Goal: Task Accomplishment & Management: Manage account settings

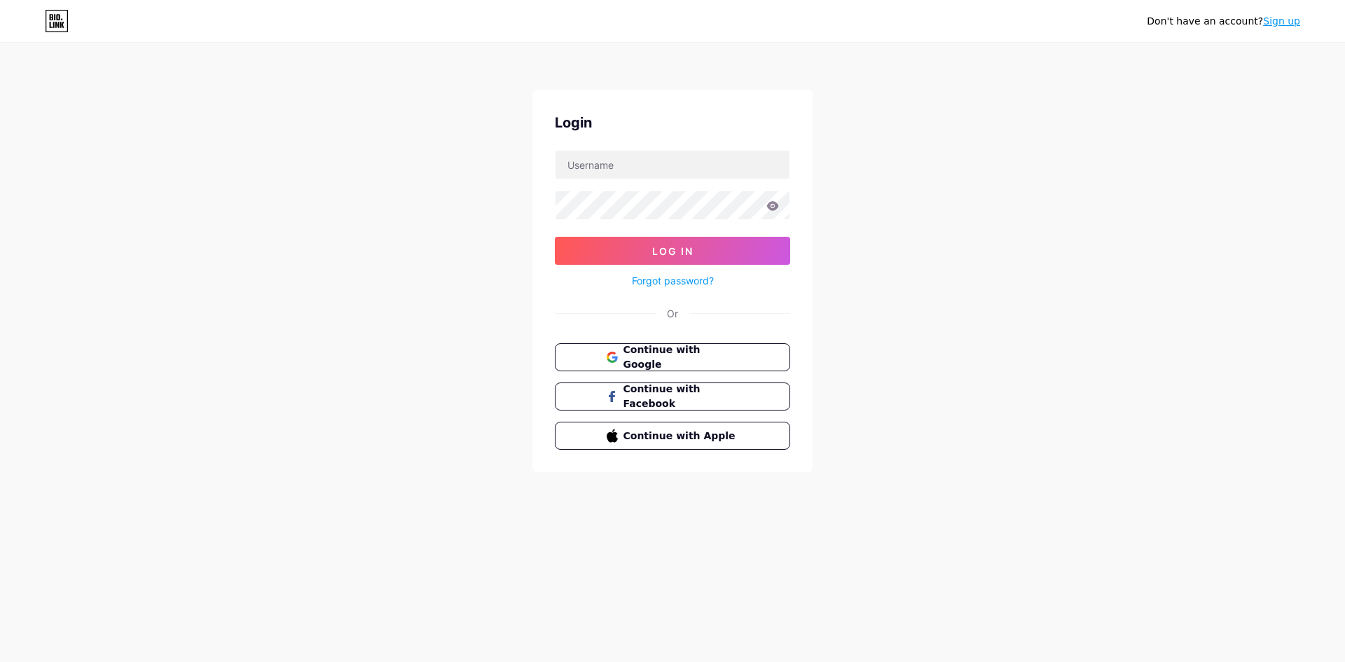
click at [923, 337] on div "Don't have an account? Sign up Login Log In Forgot password? Or Continue with G…" at bounding box center [672, 258] width 1345 height 517
click at [691, 346] on button "Continue with Google" at bounding box center [672, 357] width 239 height 29
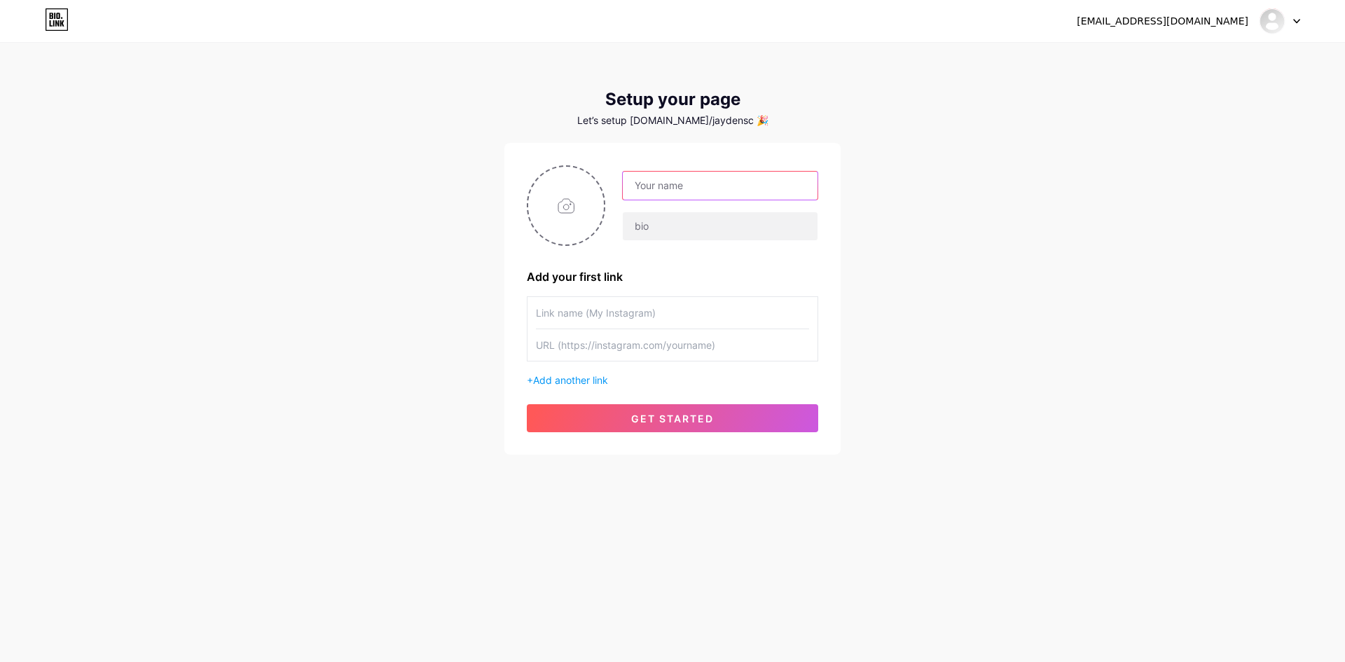
click at [703, 192] on input "text" at bounding box center [720, 186] width 195 height 28
type input "101 Mobile Detailing"
click at [662, 315] on input "text" at bounding box center [672, 313] width 273 height 32
click at [562, 206] on input "file" at bounding box center [566, 206] width 76 height 78
click at [687, 230] on input "text" at bounding box center [720, 226] width 195 height 28
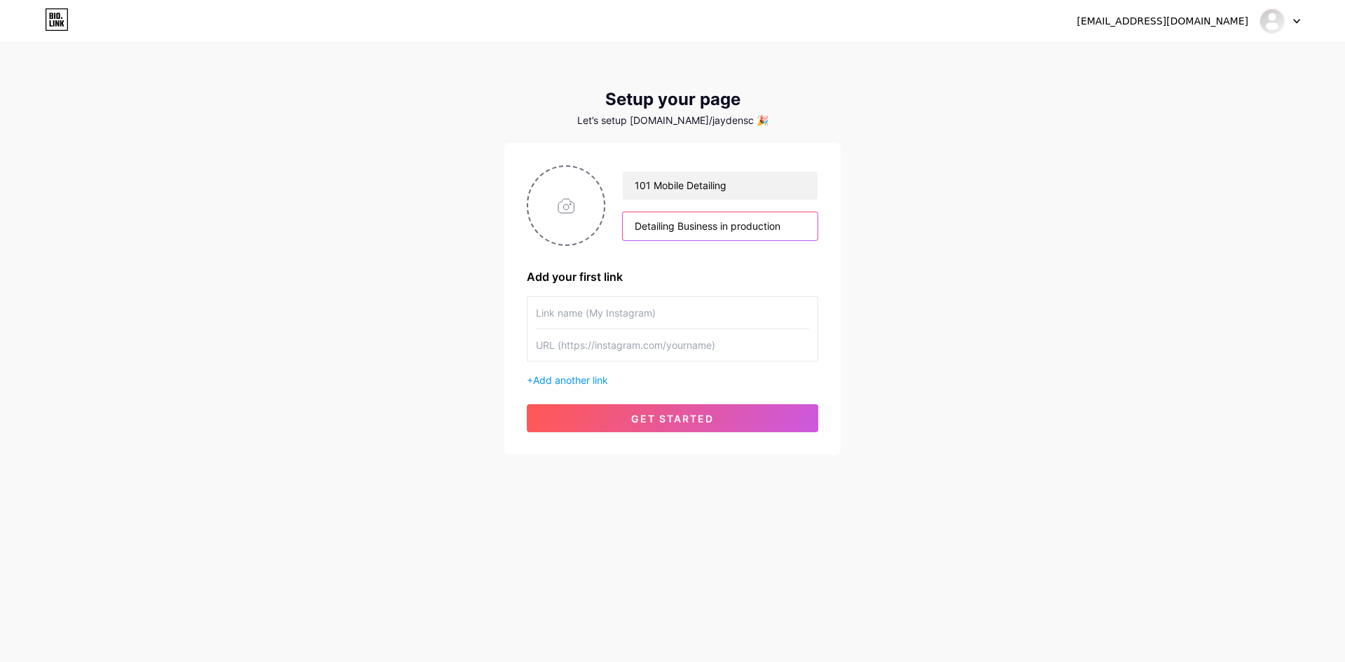
type input "Detailing Business in production"
click at [641, 306] on input "text" at bounding box center [672, 313] width 273 height 32
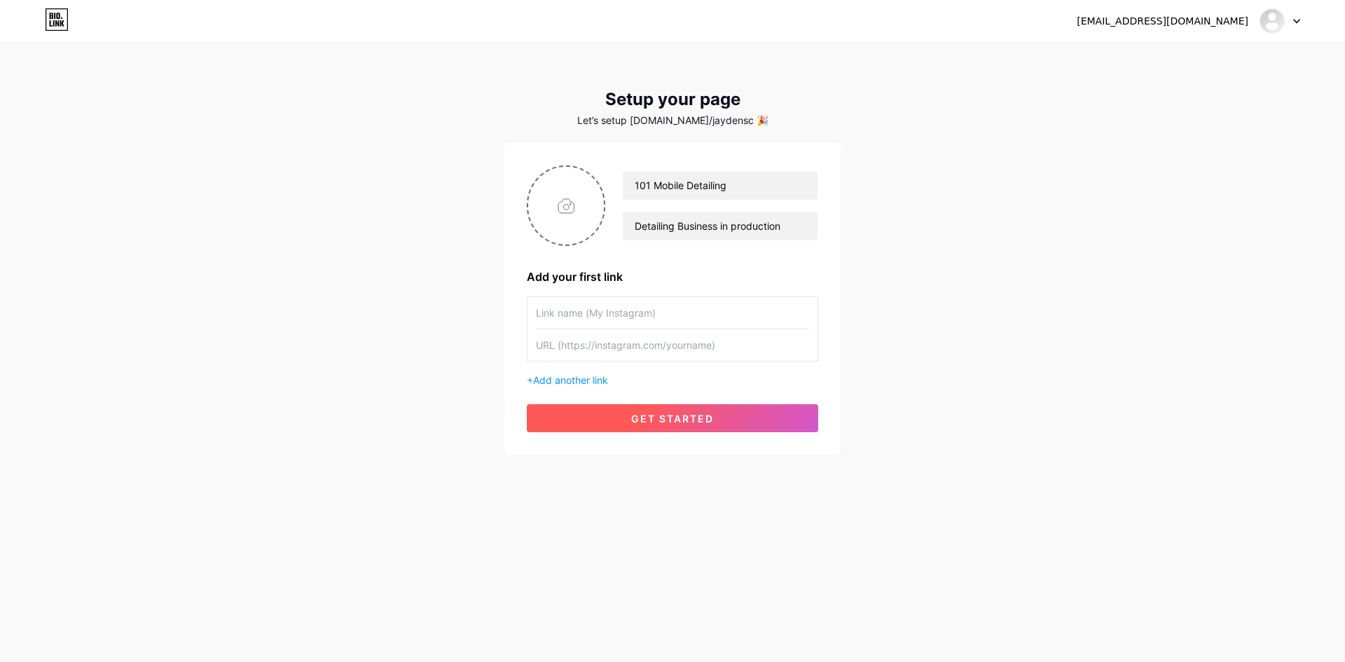
click at [641, 420] on span "get started" at bounding box center [672, 418] width 83 height 12
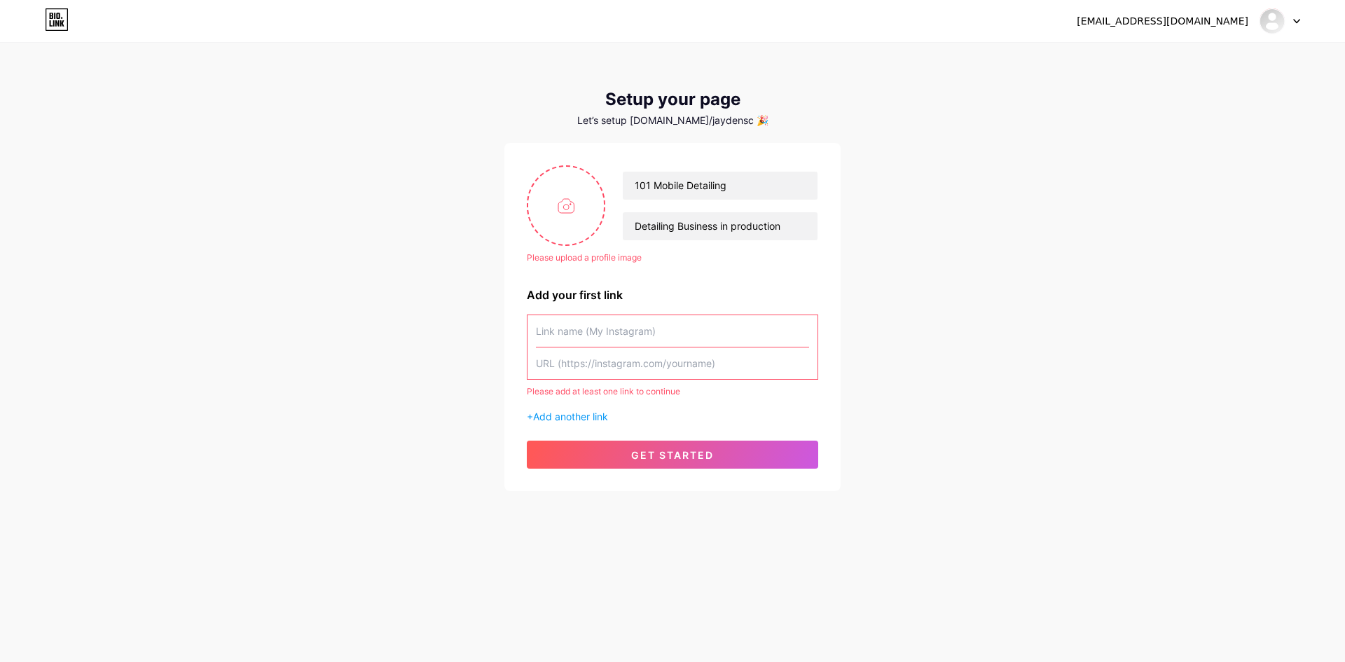
click at [632, 340] on input "text" at bounding box center [672, 331] width 273 height 32
paste input "[URL][DOMAIN_NAME]"
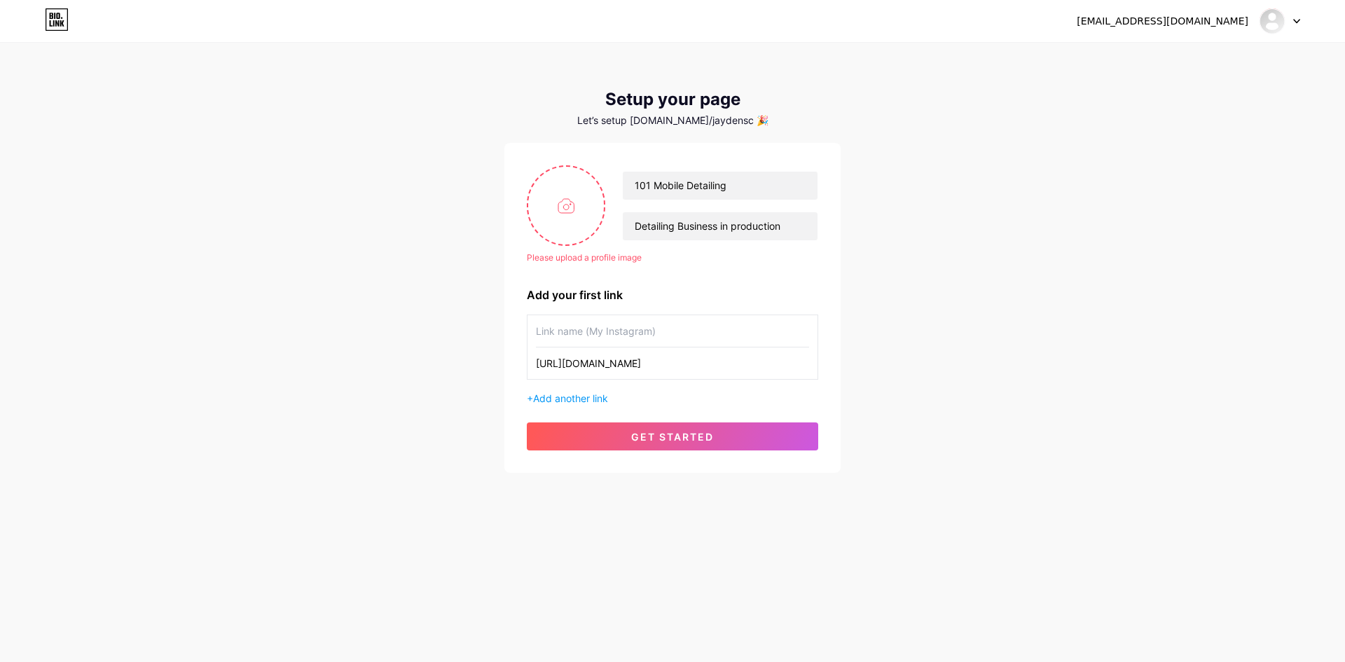
type input "[URL][DOMAIN_NAME]"
click at [618, 326] on input "text" at bounding box center [672, 331] width 273 height 32
type input "Instagram"
click at [572, 391] on div "+ Add another link" at bounding box center [672, 398] width 291 height 15
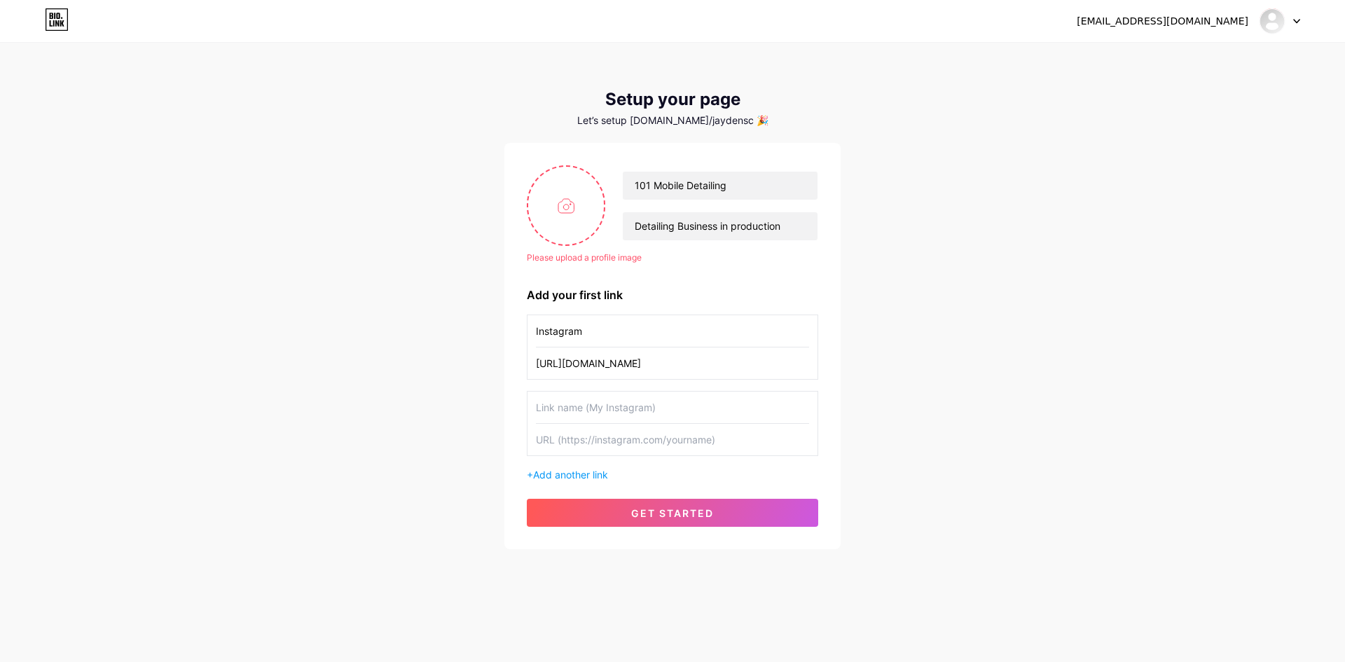
click at [597, 412] on input "text" at bounding box center [672, 407] width 273 height 32
type input "Facebook"
click at [604, 443] on input "text" at bounding box center [672, 440] width 273 height 32
paste input "[URL][DOMAIN_NAME]"
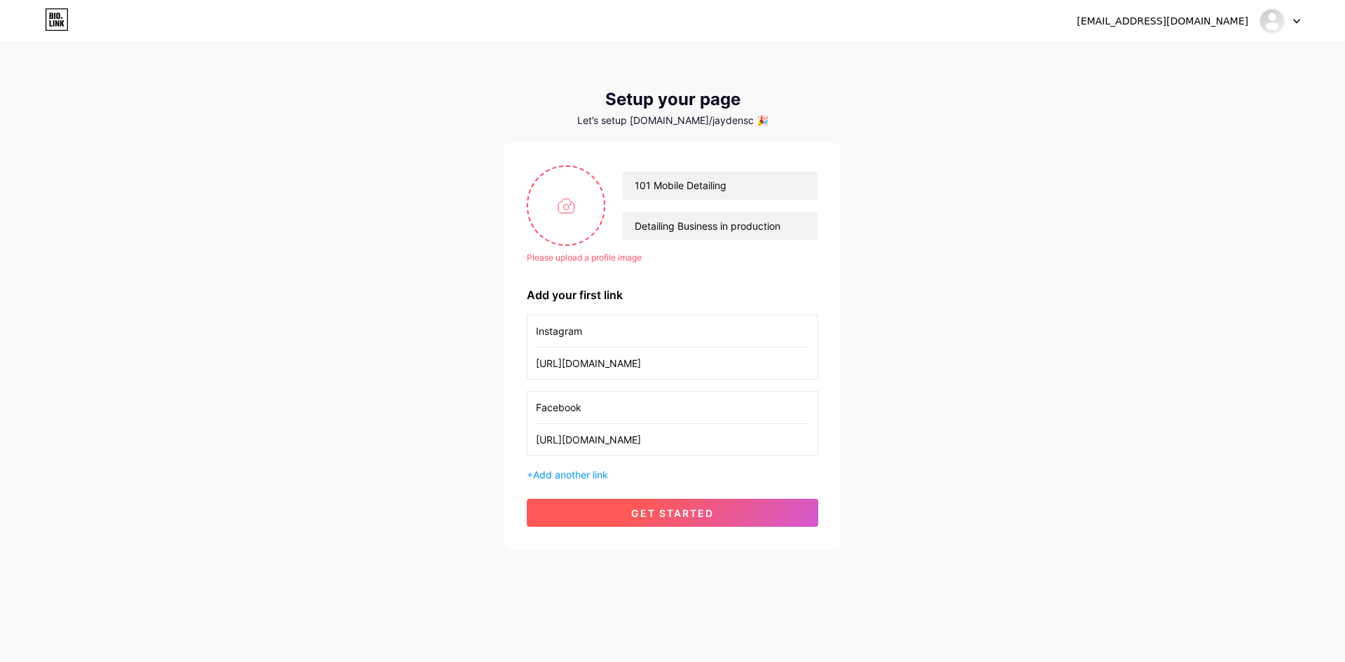
type input "[URL][DOMAIN_NAME]"
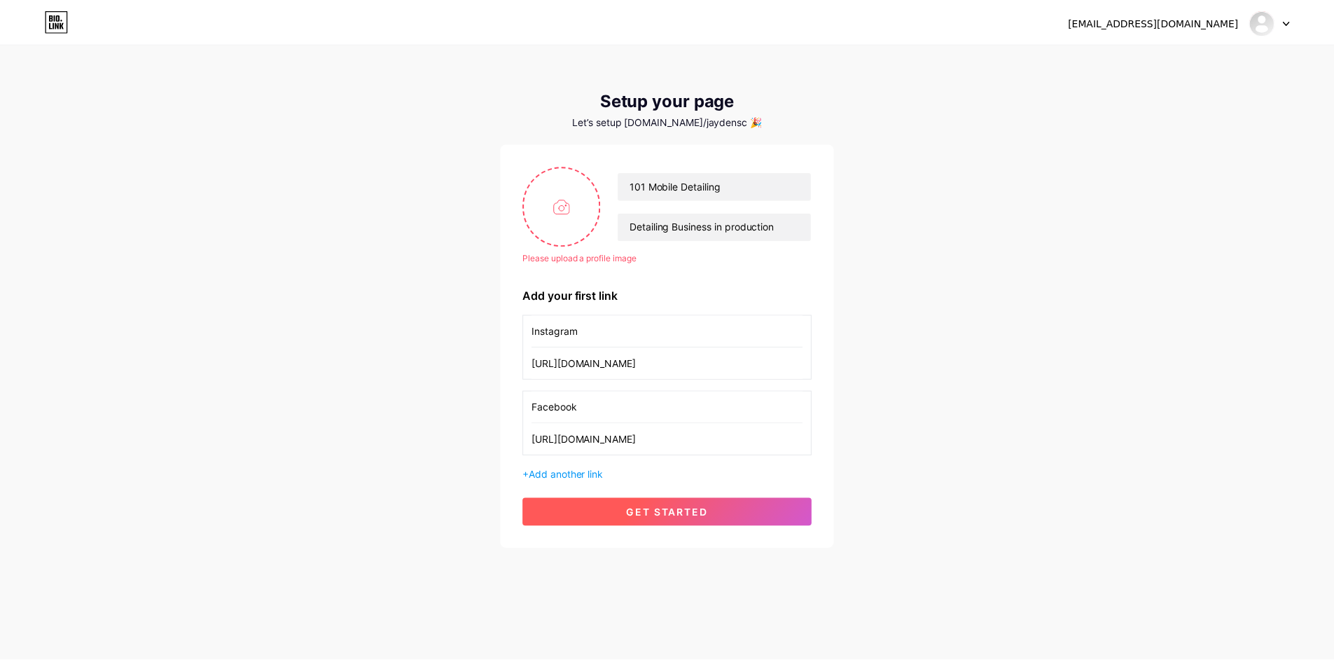
scroll to position [0, 0]
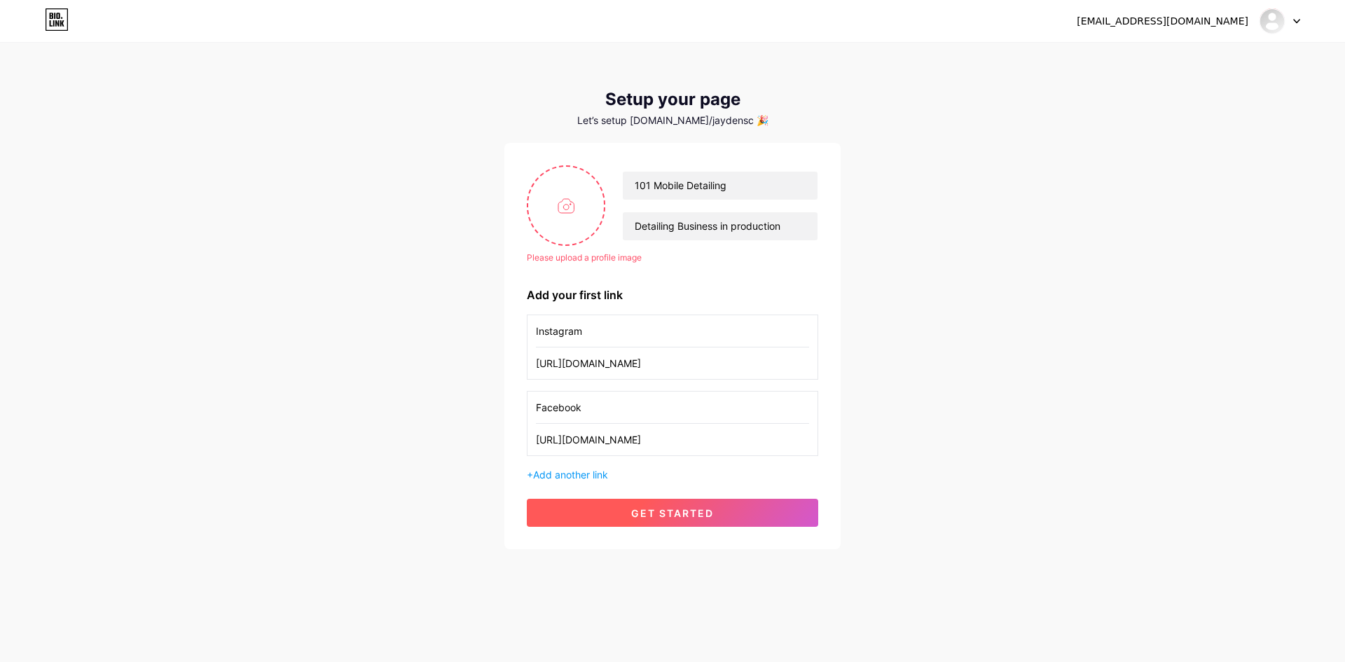
click at [568, 507] on button "get started" at bounding box center [672, 513] width 291 height 28
click at [571, 209] on input "file" at bounding box center [566, 206] width 76 height 78
drag, startPoint x: 584, startPoint y: 203, endPoint x: 571, endPoint y: 202, distance: 12.6
click at [571, 202] on input "file" at bounding box center [566, 206] width 76 height 78
type input "C:\fakepath\images.jpg"
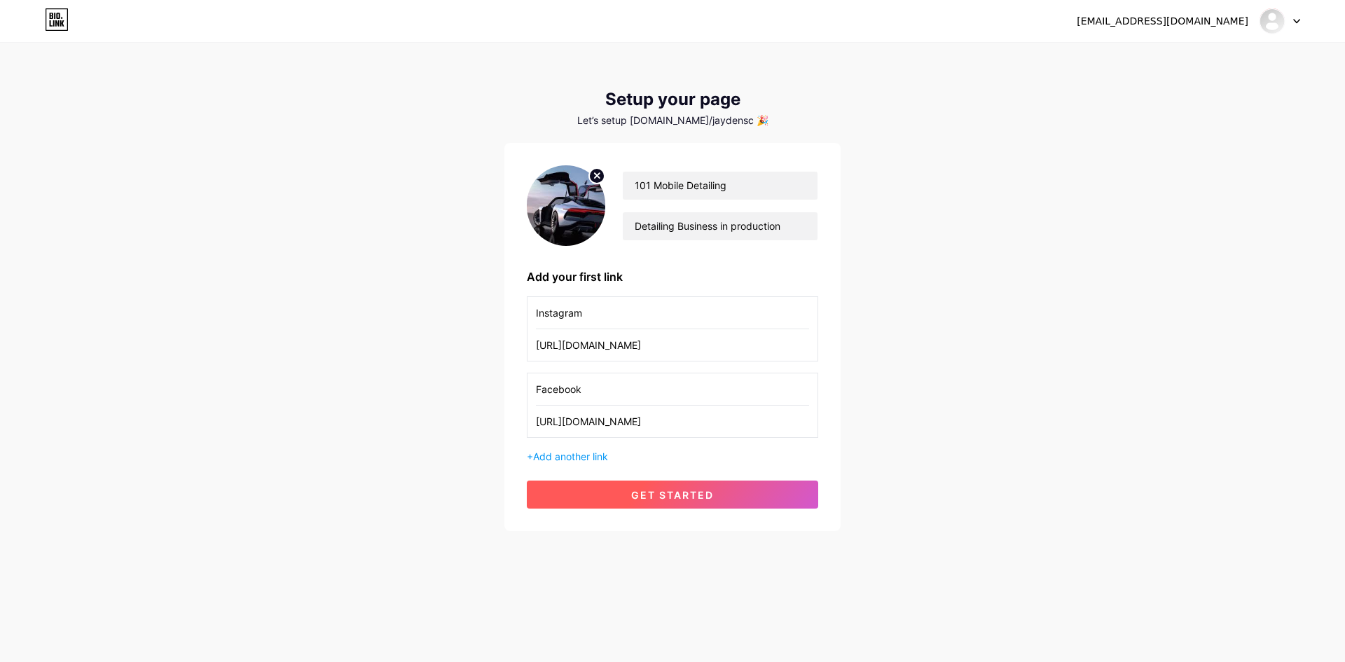
click at [640, 490] on span "get started" at bounding box center [672, 495] width 83 height 12
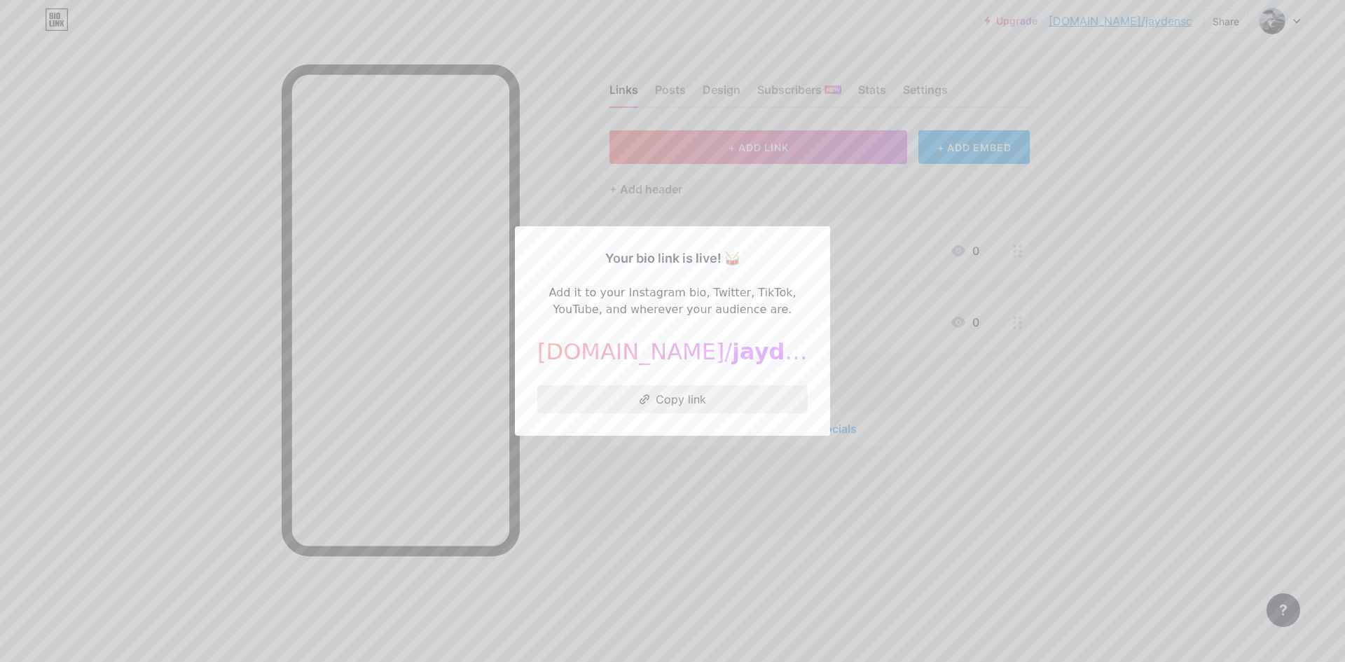
click at [679, 396] on button "Copy link" at bounding box center [672, 399] width 270 height 28
click at [732, 352] on span "jaydensc" at bounding box center [787, 351] width 111 height 27
click at [750, 354] on span "jaydensc" at bounding box center [787, 351] width 111 height 27
drag, startPoint x: 750, startPoint y: 354, endPoint x: 685, endPoint y: 342, distance: 66.3
click at [732, 342] on span "jaydensc" at bounding box center [787, 351] width 111 height 27
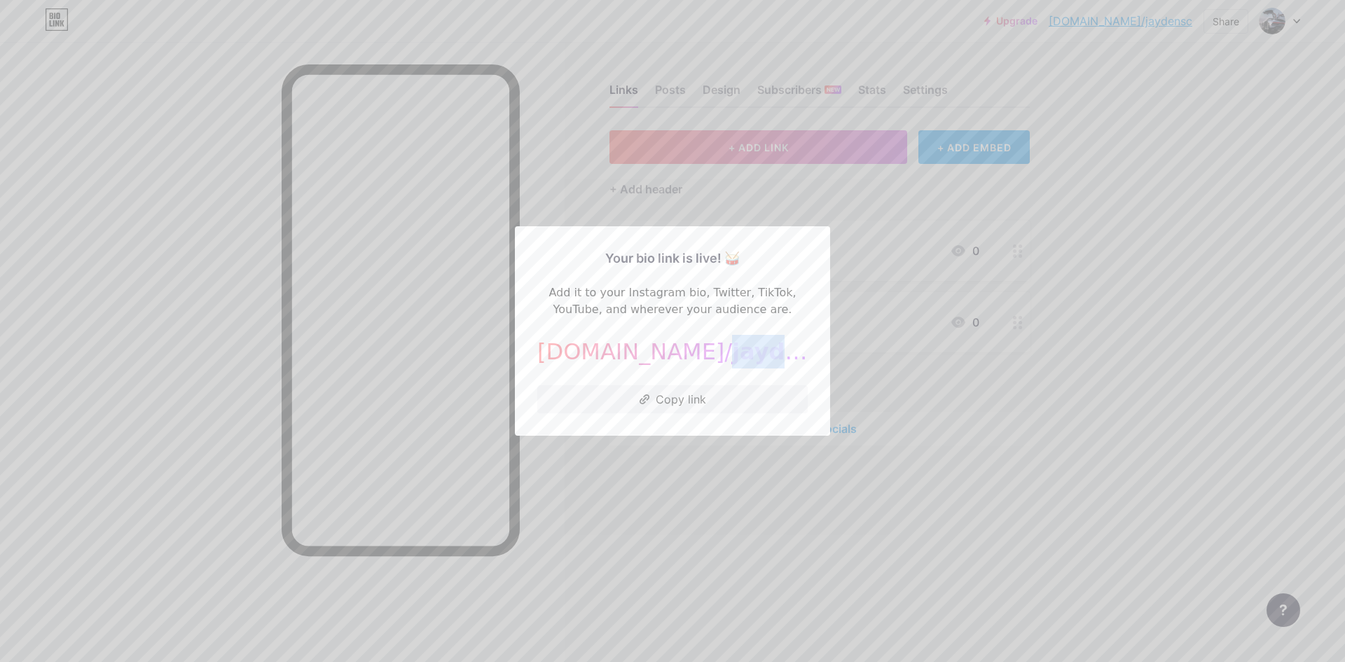
click at [732, 342] on span "jaydensc" at bounding box center [787, 351] width 111 height 27
click at [732, 357] on span "jaydensc" at bounding box center [787, 351] width 111 height 27
click at [712, 476] on div at bounding box center [672, 331] width 1345 height 662
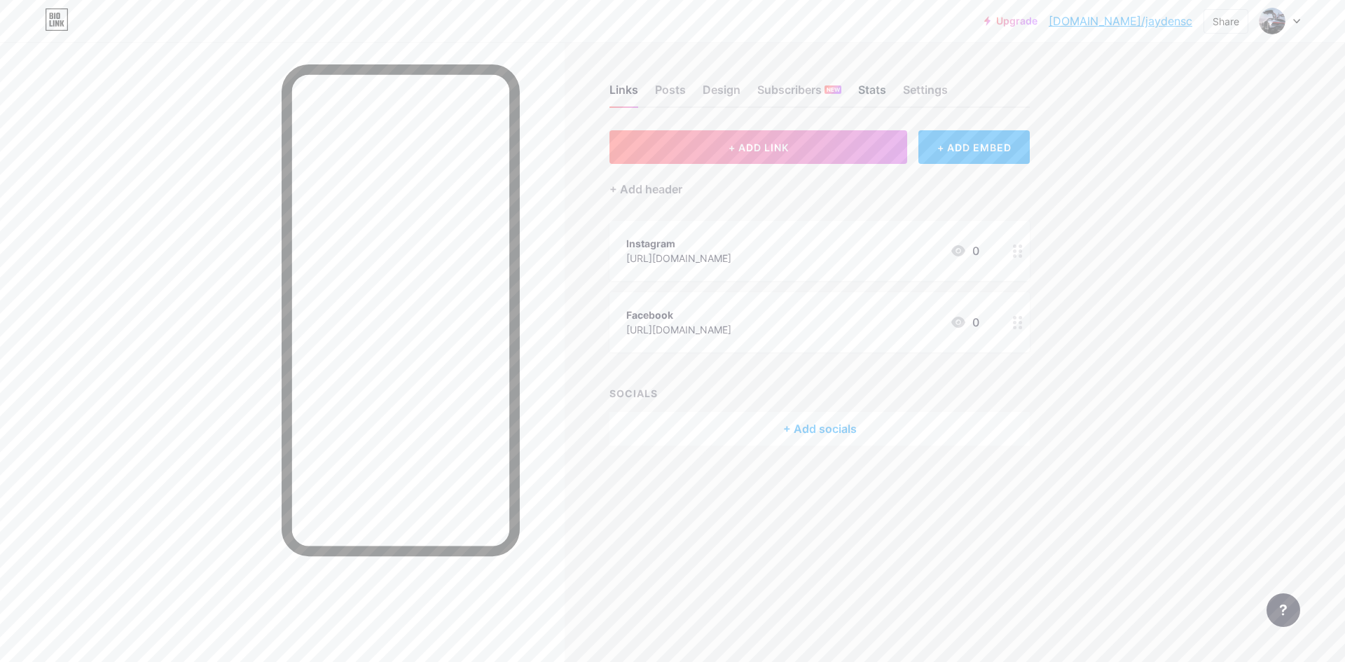
click at [880, 95] on div "Stats" at bounding box center [872, 93] width 28 height 25
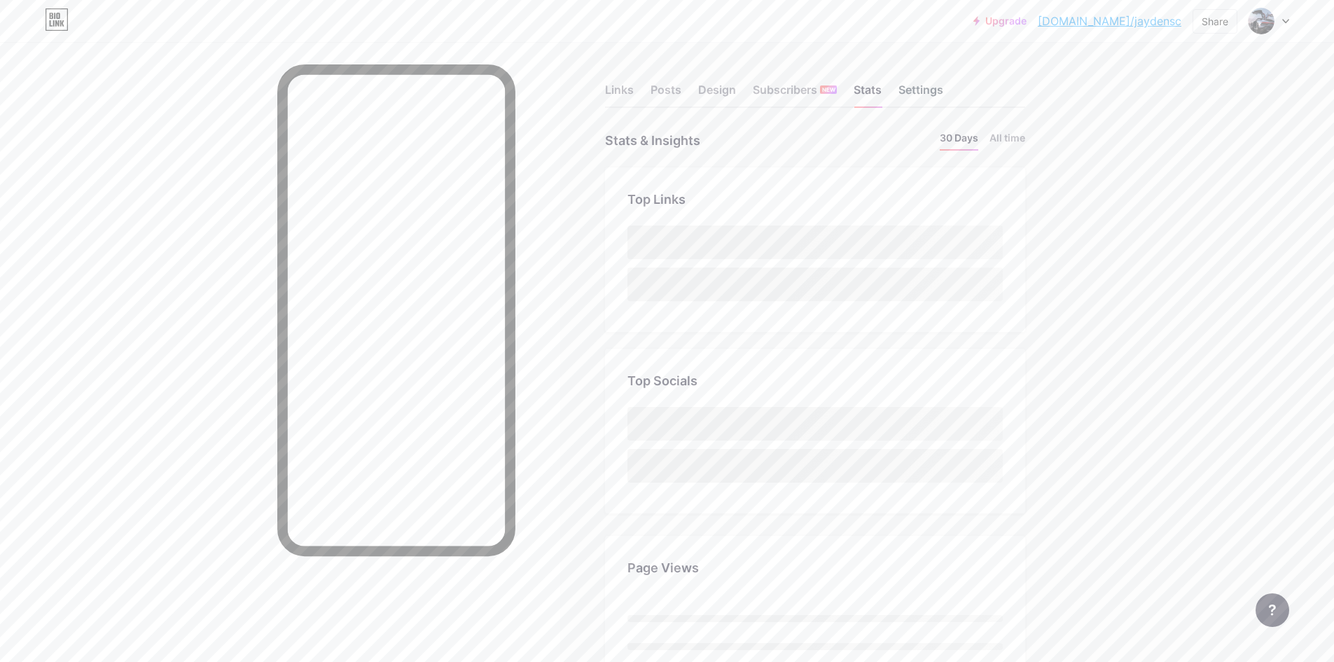
click at [910, 92] on div "Settings" at bounding box center [921, 93] width 45 height 25
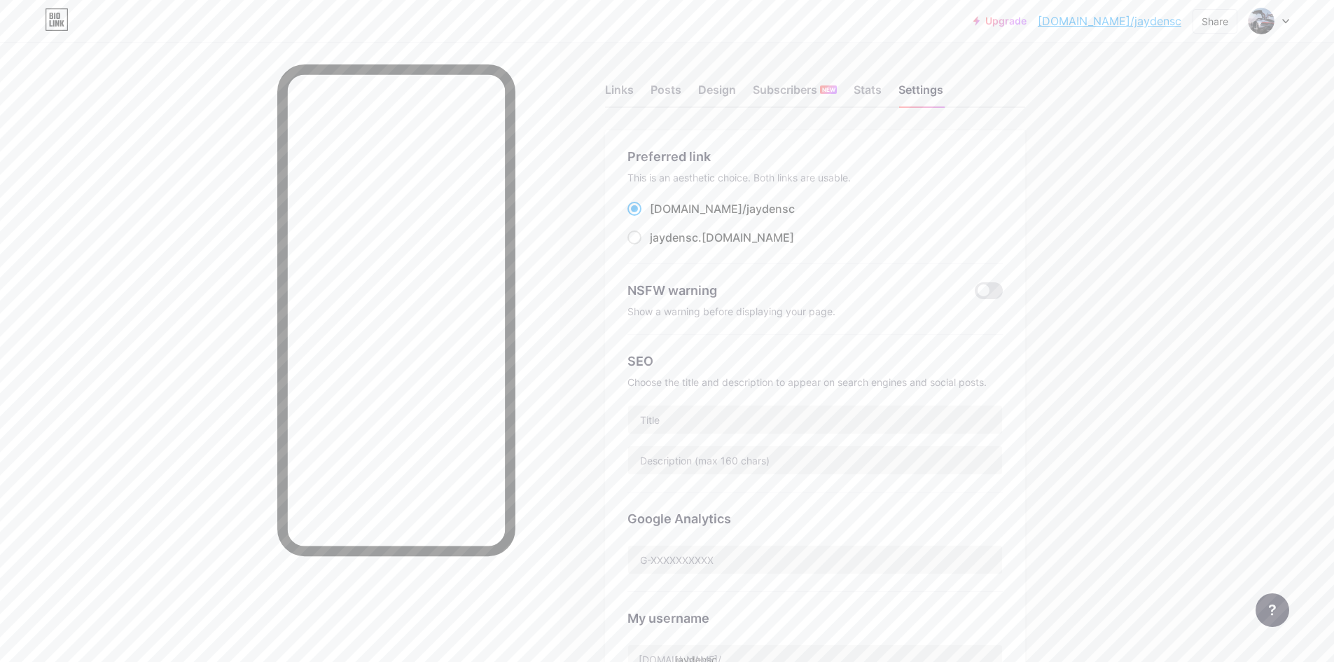
click at [1152, 23] on link "bio.link/jaydensc" at bounding box center [1110, 21] width 144 height 17
click at [1286, 25] on div at bounding box center [1269, 20] width 41 height 25
click at [1222, 327] on div "Upgrade bio.link/jayden... bio.link/jaydensc Share Switch accounts 101 Mobile D…" at bounding box center [667, 548] width 1334 height 1097
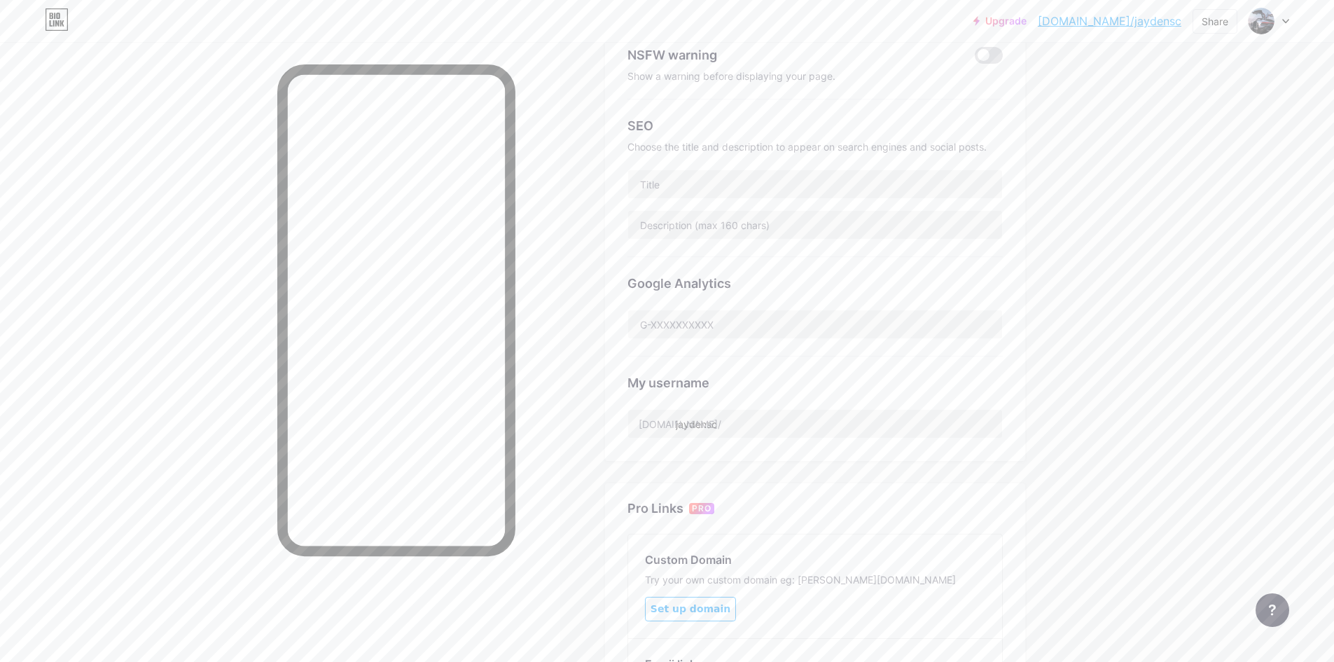
scroll to position [280, 0]
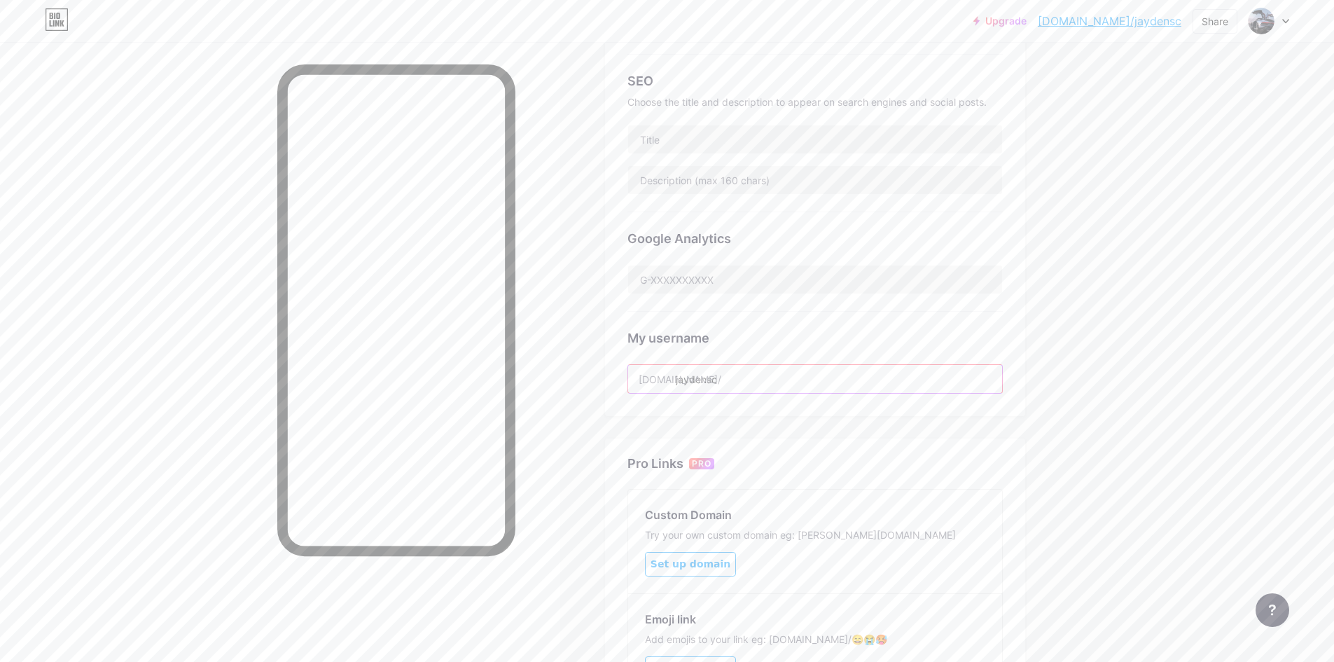
click at [819, 377] on input "jaydensc" at bounding box center [815, 379] width 374 height 28
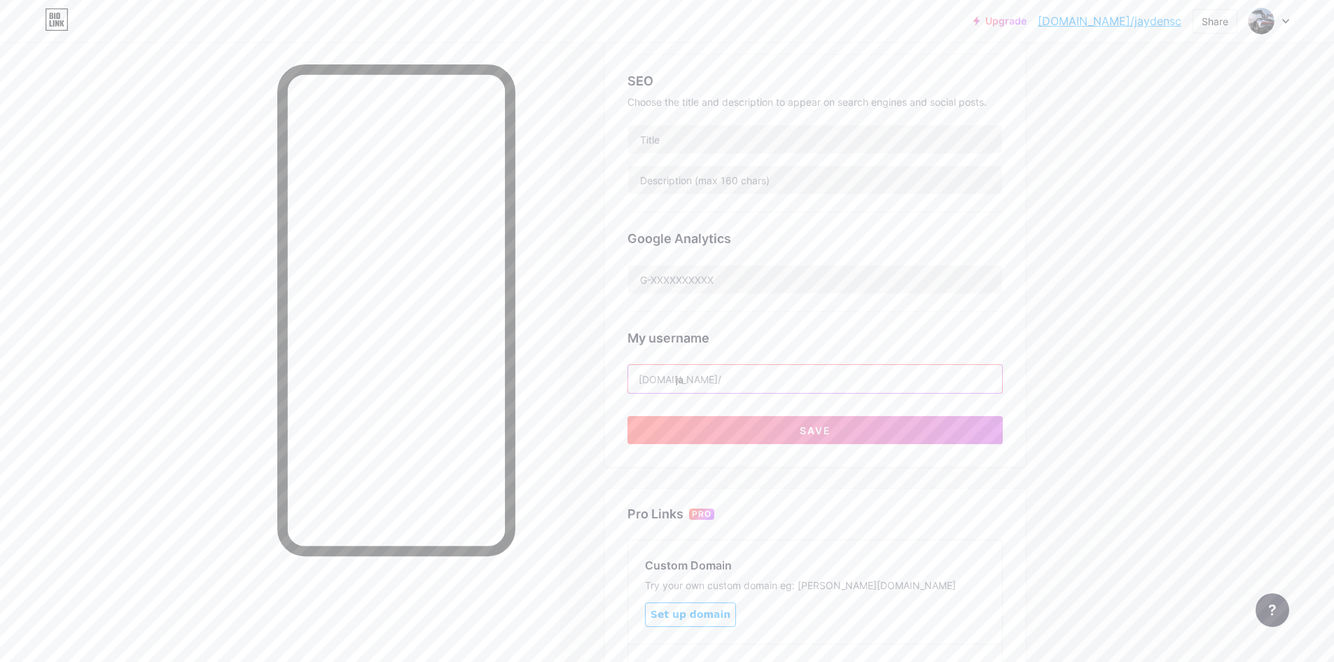
type input "j"
type input "101mobiledetailing"
click at [817, 419] on button "Save" at bounding box center [814, 430] width 375 height 28
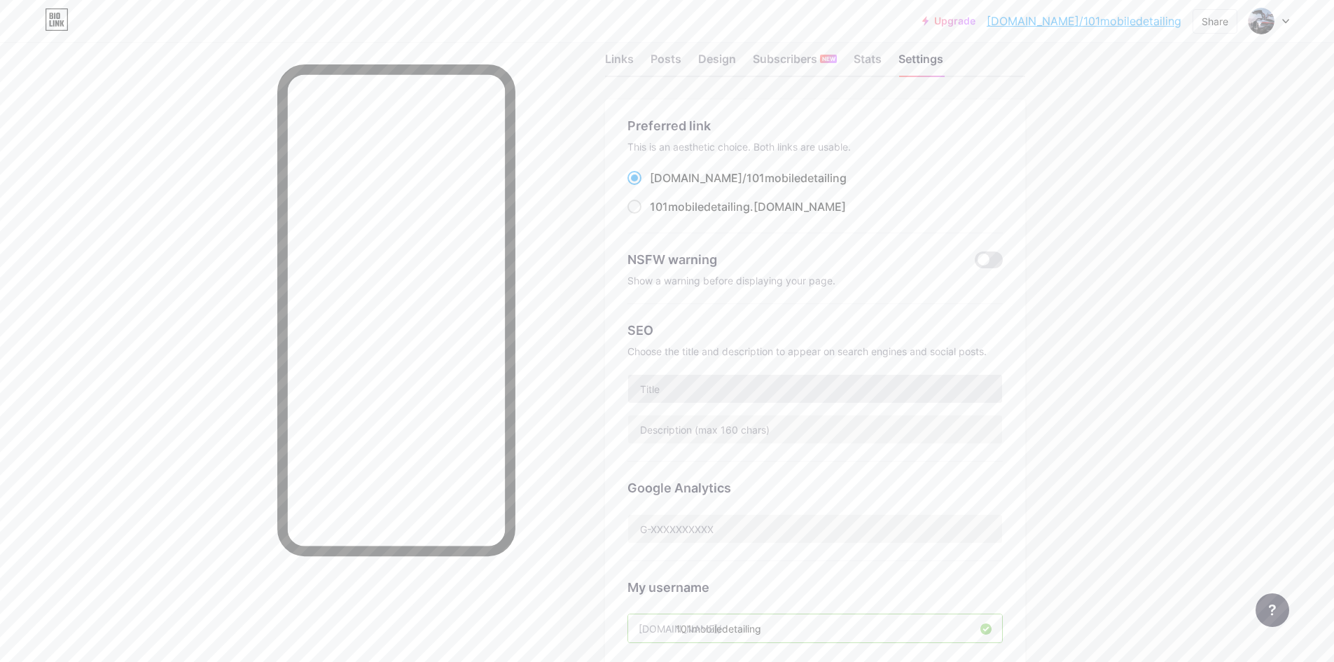
scroll to position [0, 0]
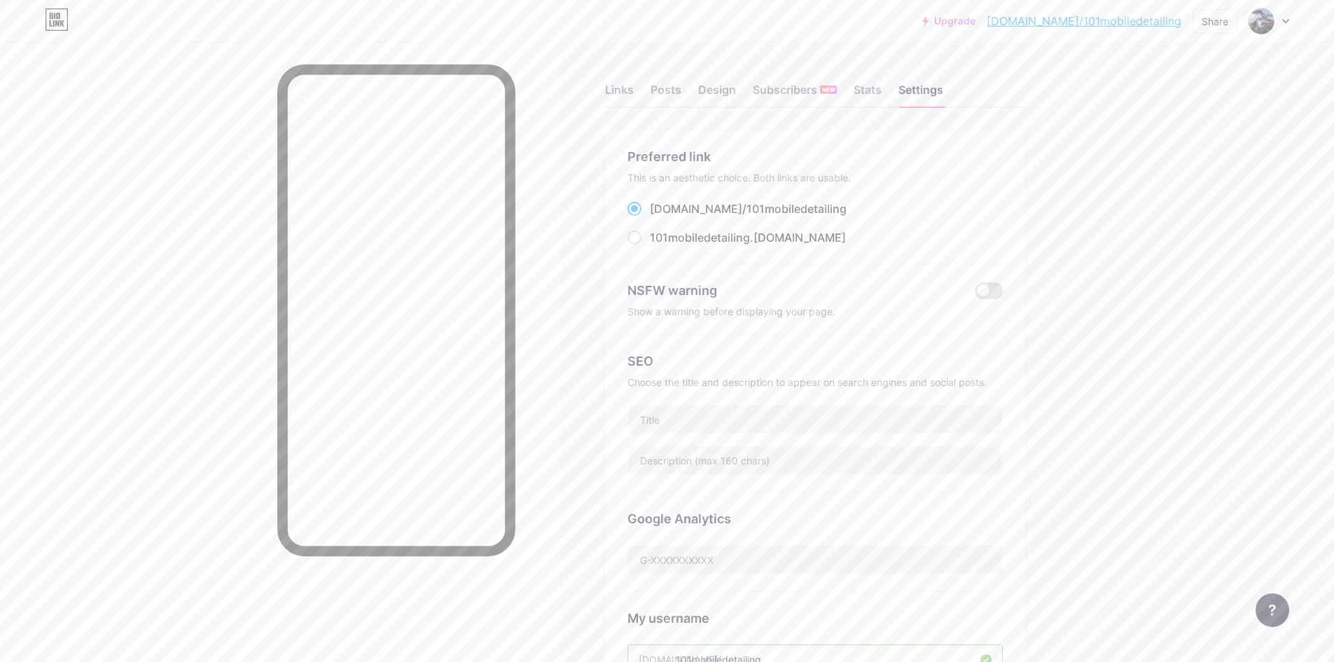
click at [764, 206] on span "101mobiledetailing" at bounding box center [797, 209] width 100 height 14
click at [659, 217] on input "bio.link/ 101mobiledetailing" at bounding box center [654, 221] width 9 height 9
click at [764, 206] on span "101mobiledetailing" at bounding box center [797, 209] width 100 height 14
click at [659, 217] on input "bio.link/ 101mobiledetailing" at bounding box center [654, 221] width 9 height 9
click at [764, 206] on span "101mobiledetailing" at bounding box center [797, 209] width 100 height 14
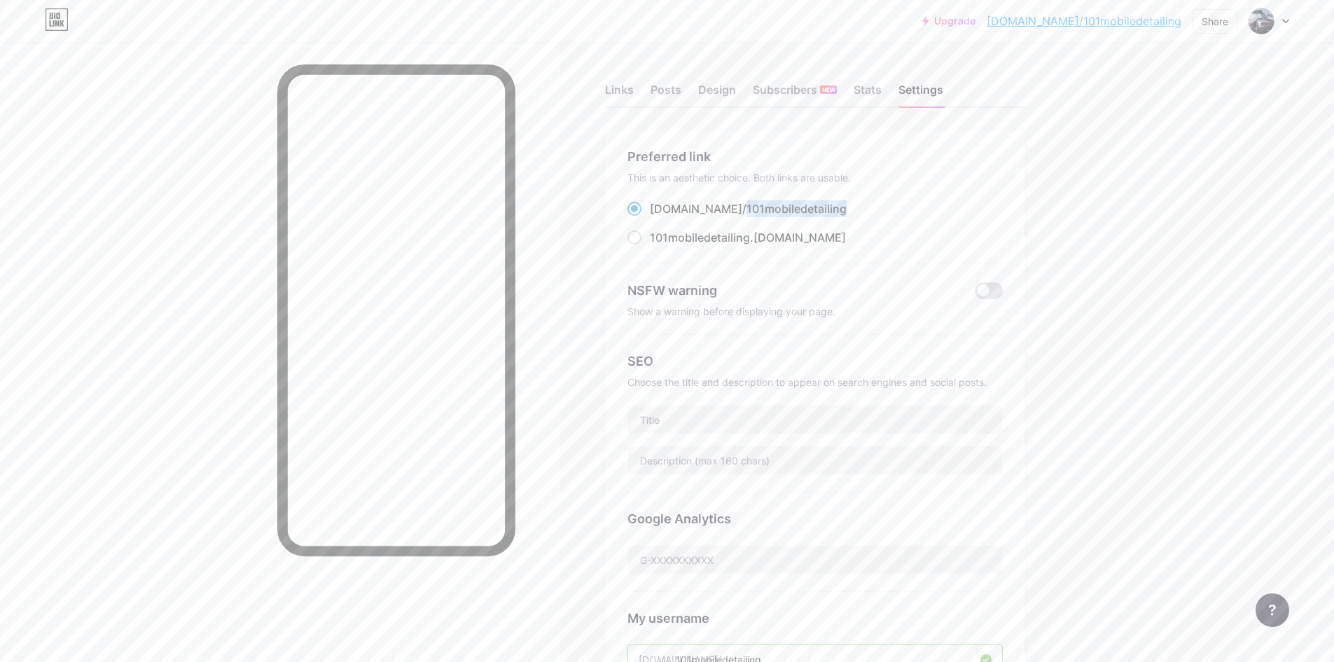
click at [659, 217] on input "bio.link/ 101mobiledetailing" at bounding box center [654, 221] width 9 height 9
click at [1175, 216] on div "Upgrade bio.link/101mob... bio.link/101mobiledetailing Share Switch accounts 10…" at bounding box center [667, 548] width 1334 height 1097
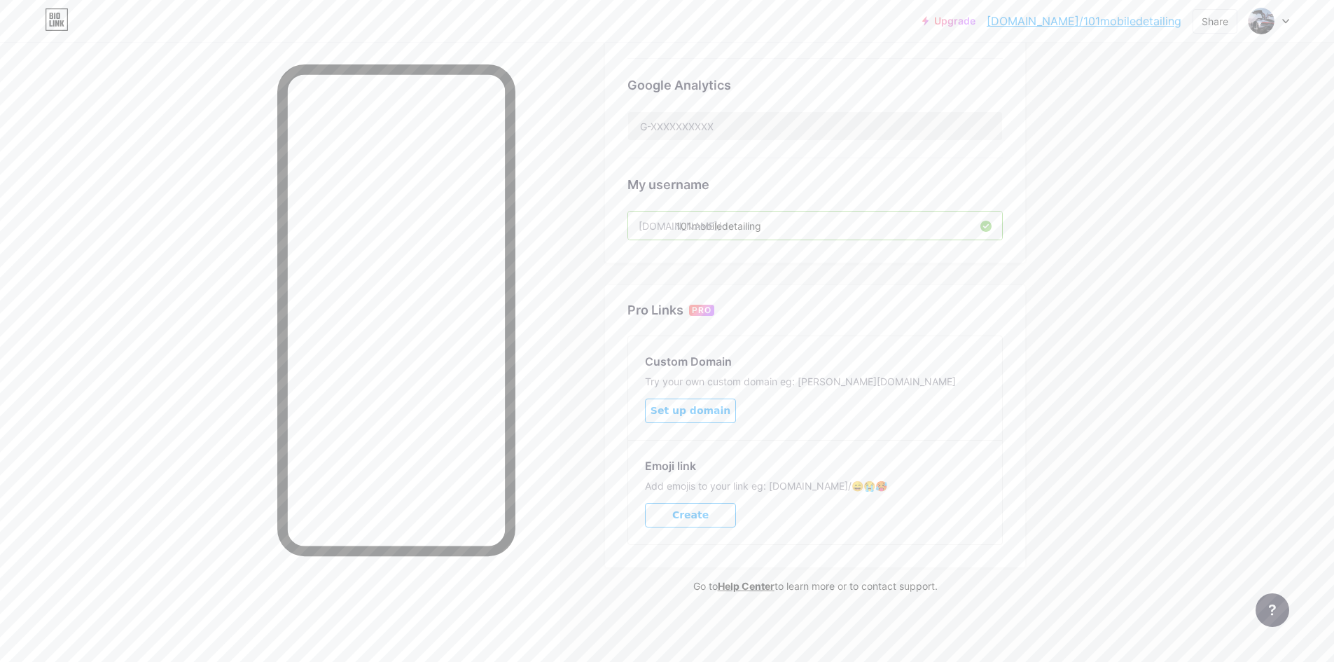
scroll to position [363, 0]
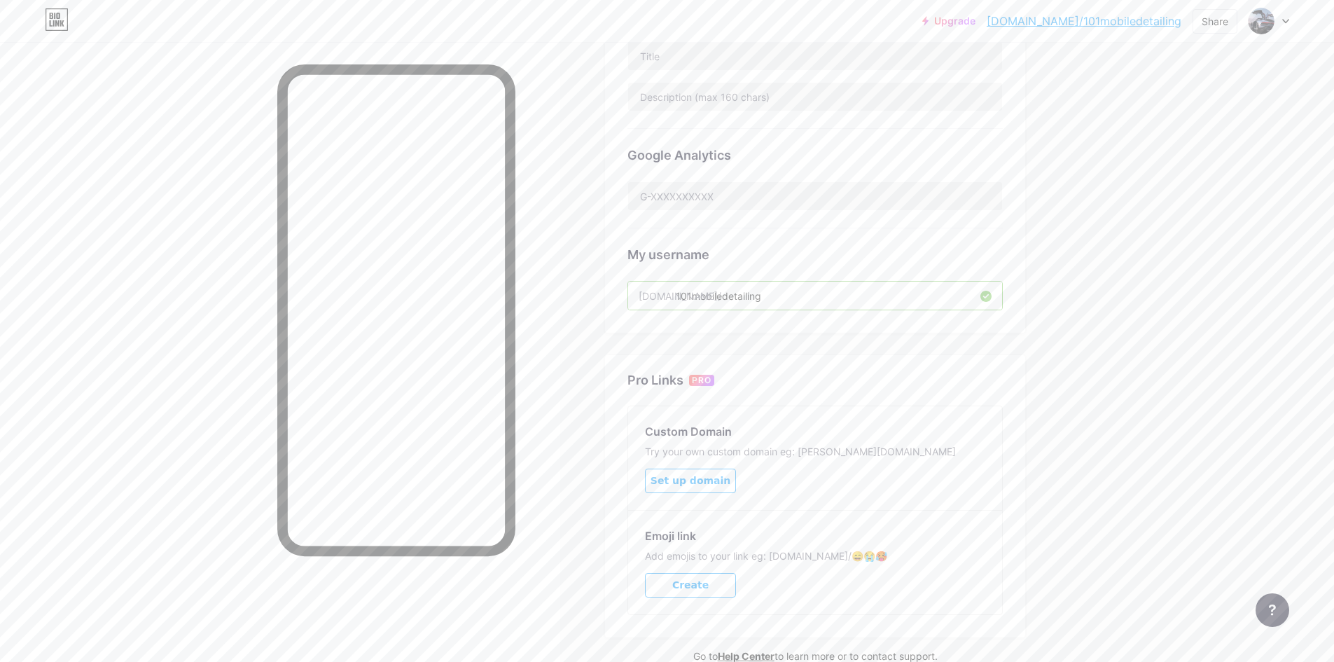
click at [620, 317] on div "Preferred link This is an aesthetic choice. Both links are usable. bio.link/ 10…" at bounding box center [815, 50] width 420 height 566
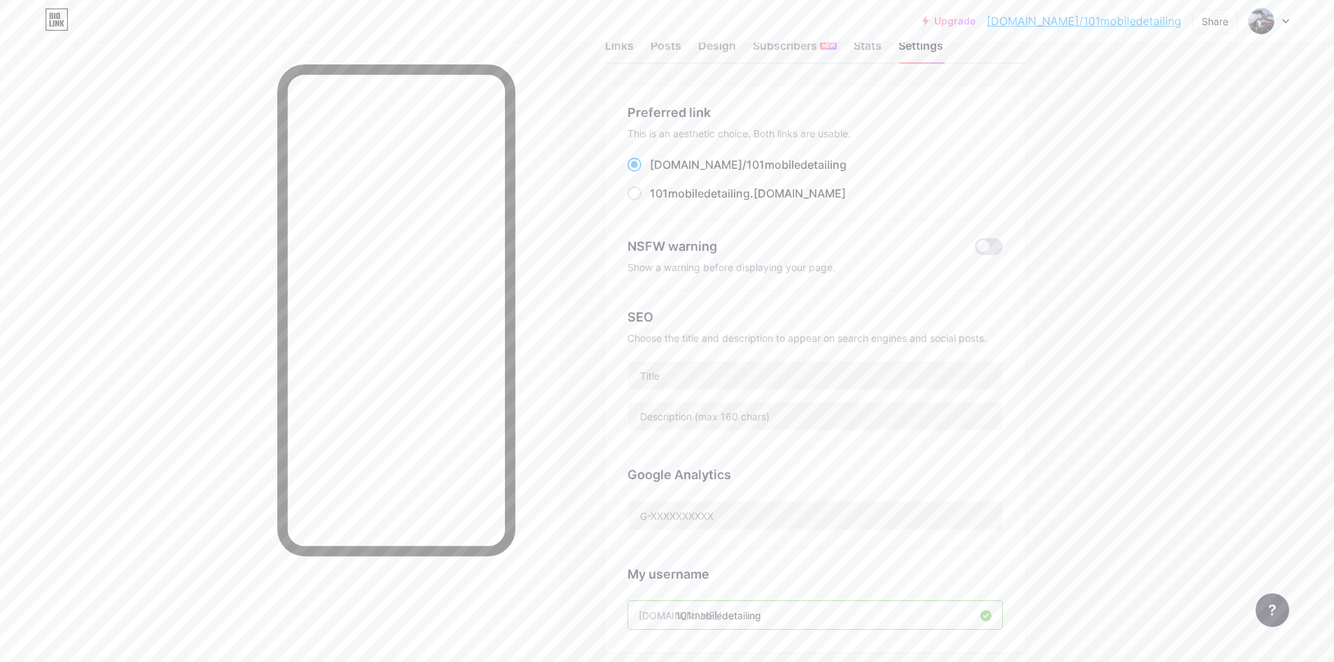
scroll to position [13, 0]
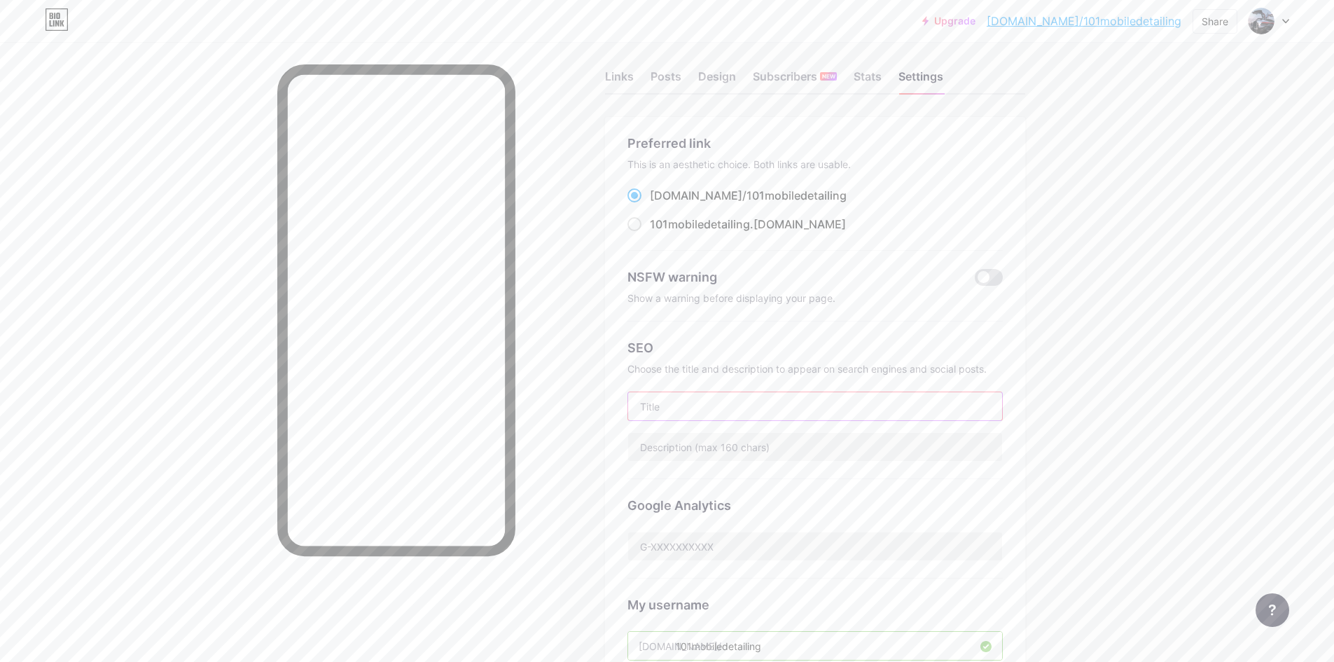
click at [791, 412] on input "text" at bounding box center [815, 406] width 374 height 28
type input "!"
type input "101mobiledetailing.com"
click at [859, 496] on div "Google Analytics" at bounding box center [814, 505] width 375 height 19
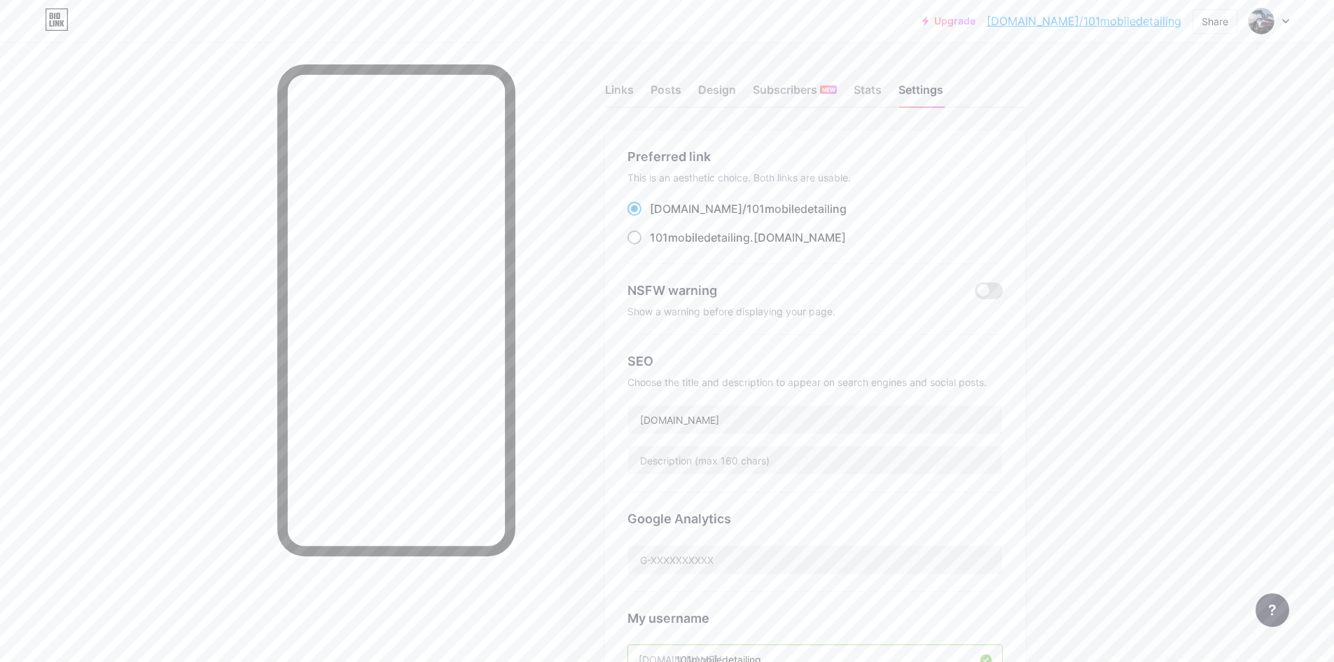
click at [700, 235] on span "101mobiledetailing" at bounding box center [700, 237] width 100 height 14
click at [659, 246] on input "101mobiledetailing .bio.link" at bounding box center [654, 250] width 9 height 9
radio input "true"
click at [1295, 17] on div "Upgrade bio.link/101mob... bio.link/101mobiledetailing Share Switch accounts 10…" at bounding box center [667, 20] width 1334 height 25
click at [1279, 23] on div at bounding box center [1269, 20] width 41 height 25
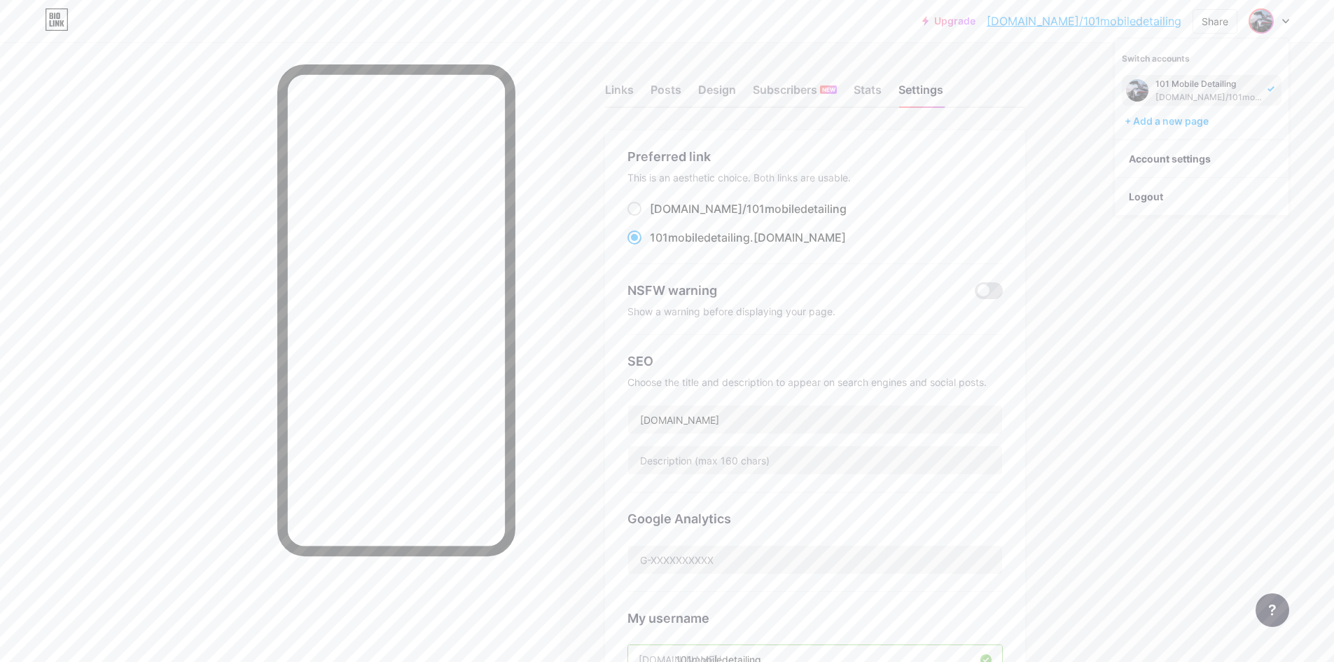
click at [1137, 90] on img at bounding box center [1137, 90] width 22 height 22
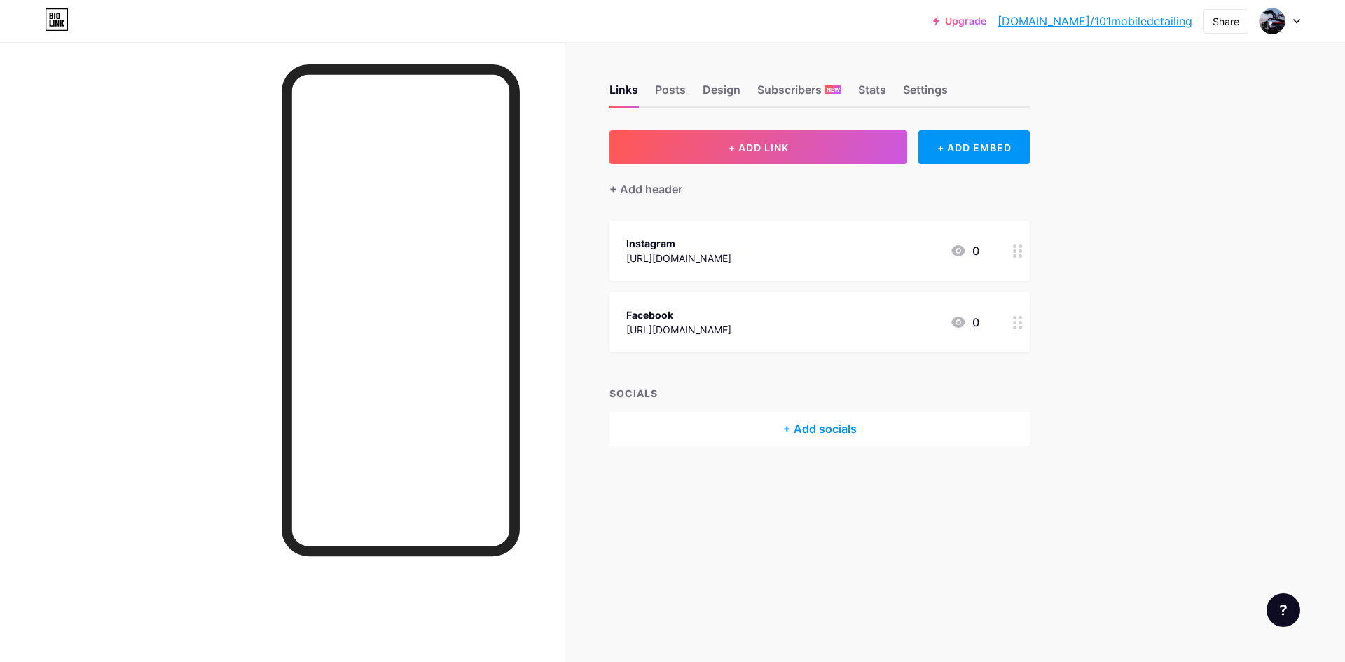
click at [1186, 333] on div "Upgrade [DOMAIN_NAME]/101mob... [DOMAIN_NAME]/101mobiledetailing Share Switch a…" at bounding box center [672, 331] width 1345 height 662
click at [1268, 18] on img at bounding box center [1272, 21] width 22 height 22
click at [1177, 158] on link "Account settings" at bounding box center [1212, 159] width 174 height 38
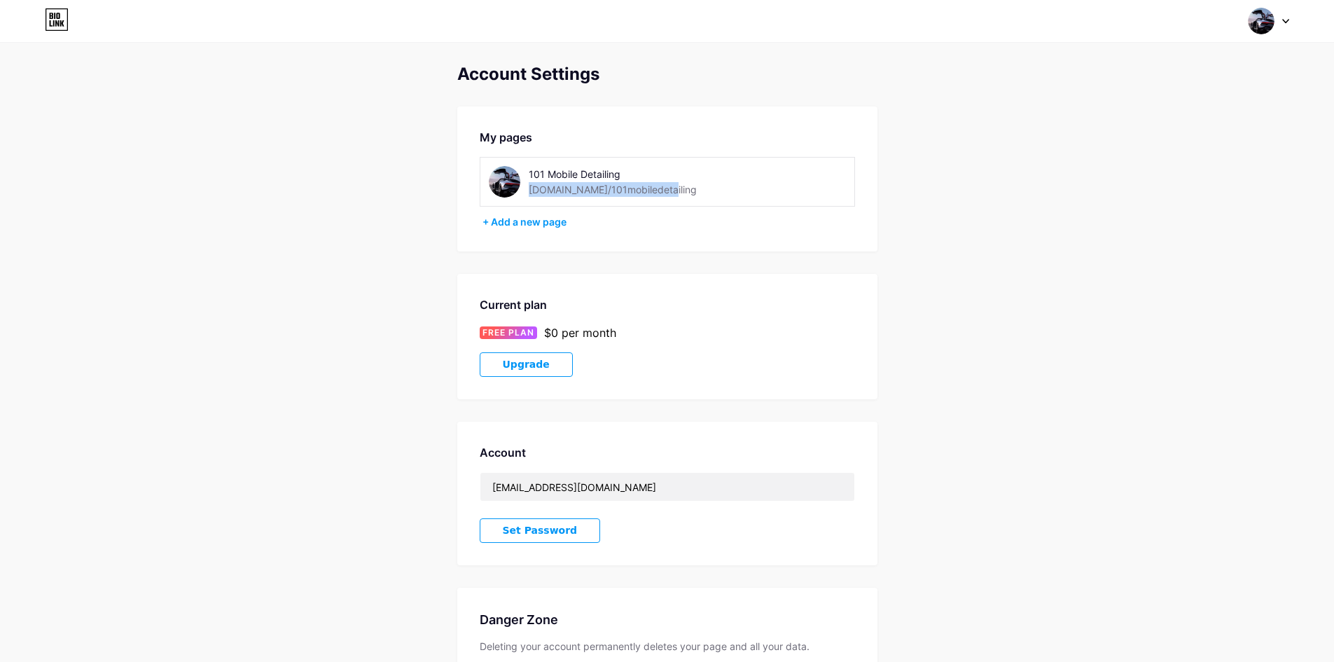
drag, startPoint x: 678, startPoint y: 188, endPoint x: 657, endPoint y: 191, distance: 21.2
click at [657, 191] on div "101 Mobile Detailing [DOMAIN_NAME]/101mobiledetailing" at bounding box center [628, 182] width 198 height 32
copy div "[DOMAIN_NAME]/101mobiledetailing"
click at [515, 174] on img at bounding box center [505, 182] width 32 height 32
click at [534, 174] on div "101 Mobile Detailing" at bounding box center [628, 174] width 198 height 15
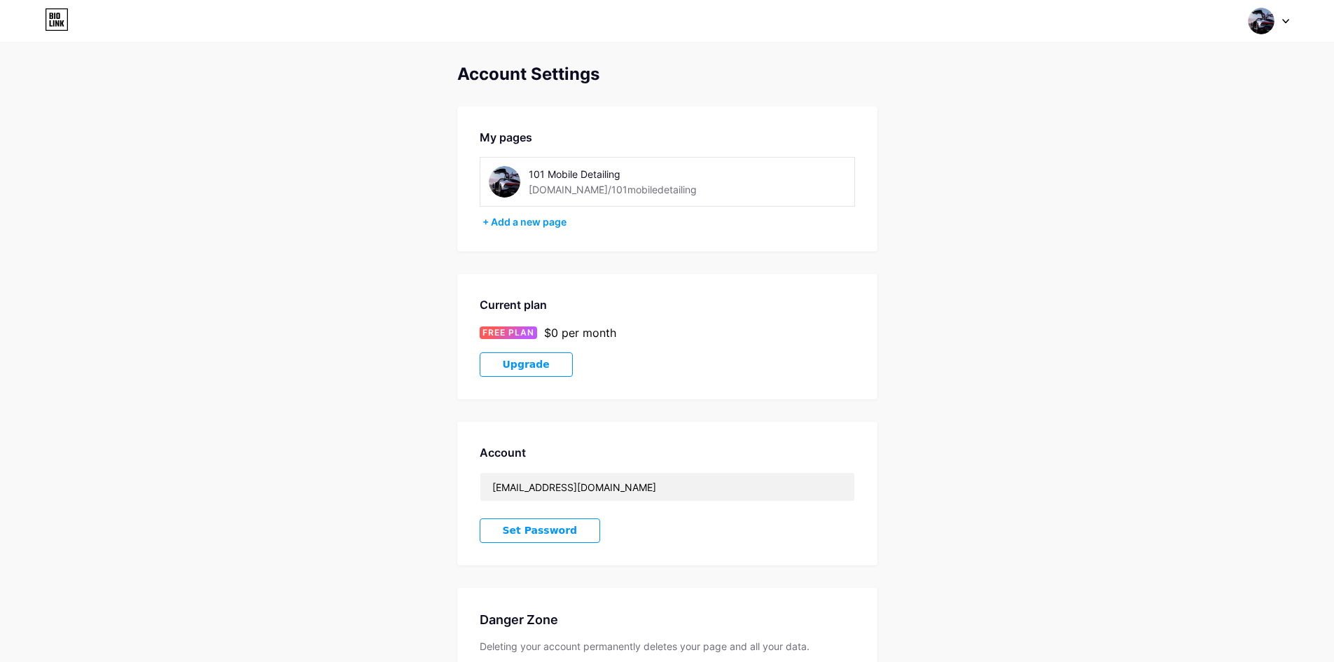
click at [500, 185] on img at bounding box center [505, 182] width 32 height 32
click at [501, 184] on img at bounding box center [505, 182] width 32 height 32
click at [500, 184] on img at bounding box center [505, 182] width 32 height 32
click at [499, 184] on img at bounding box center [505, 182] width 32 height 32
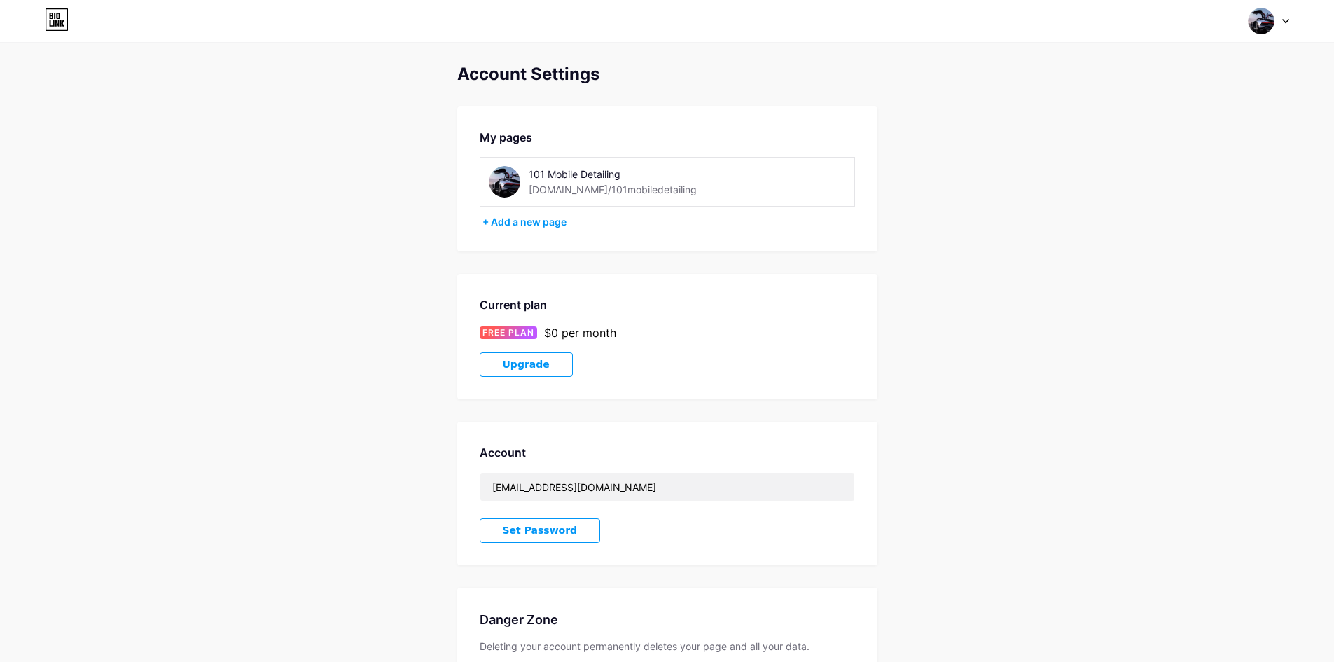
click at [1270, 21] on img at bounding box center [1261, 21] width 27 height 27
click at [1174, 85] on div "101 Mobile Detailing" at bounding box center [1210, 83] width 108 height 11
click at [516, 181] on img at bounding box center [505, 182] width 32 height 32
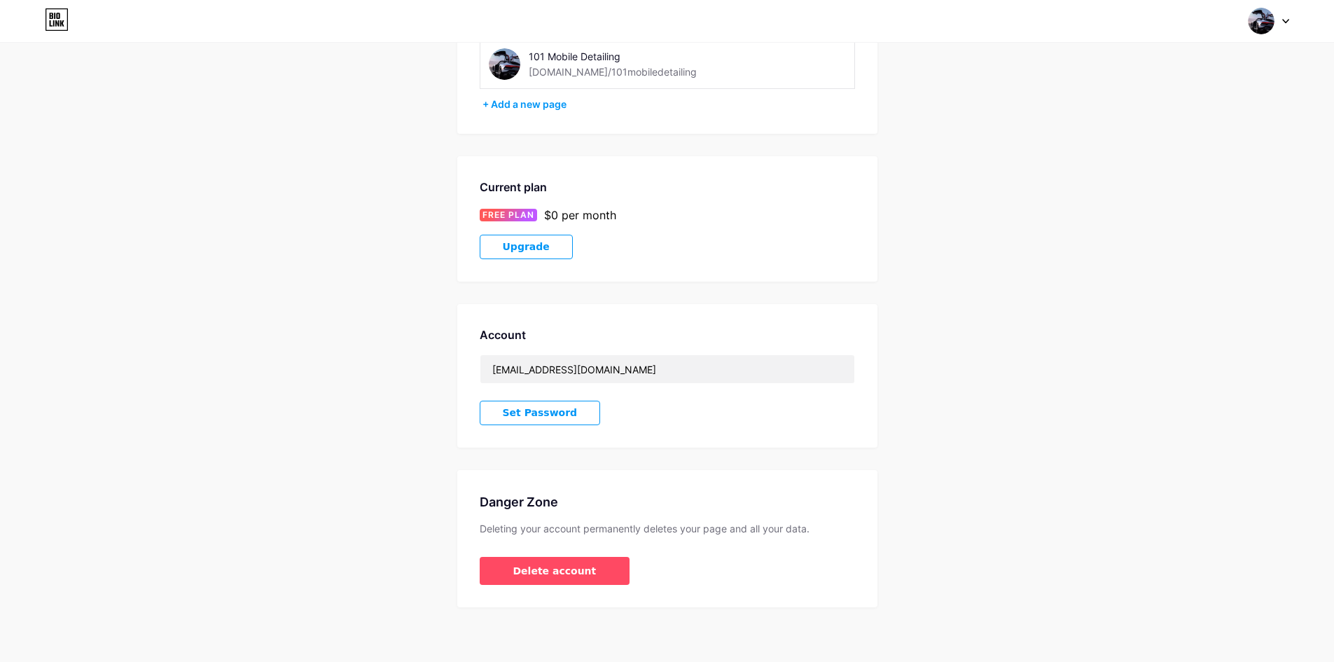
scroll to position [119, 0]
click at [547, 405] on span "Set Password" at bounding box center [540, 411] width 75 height 12
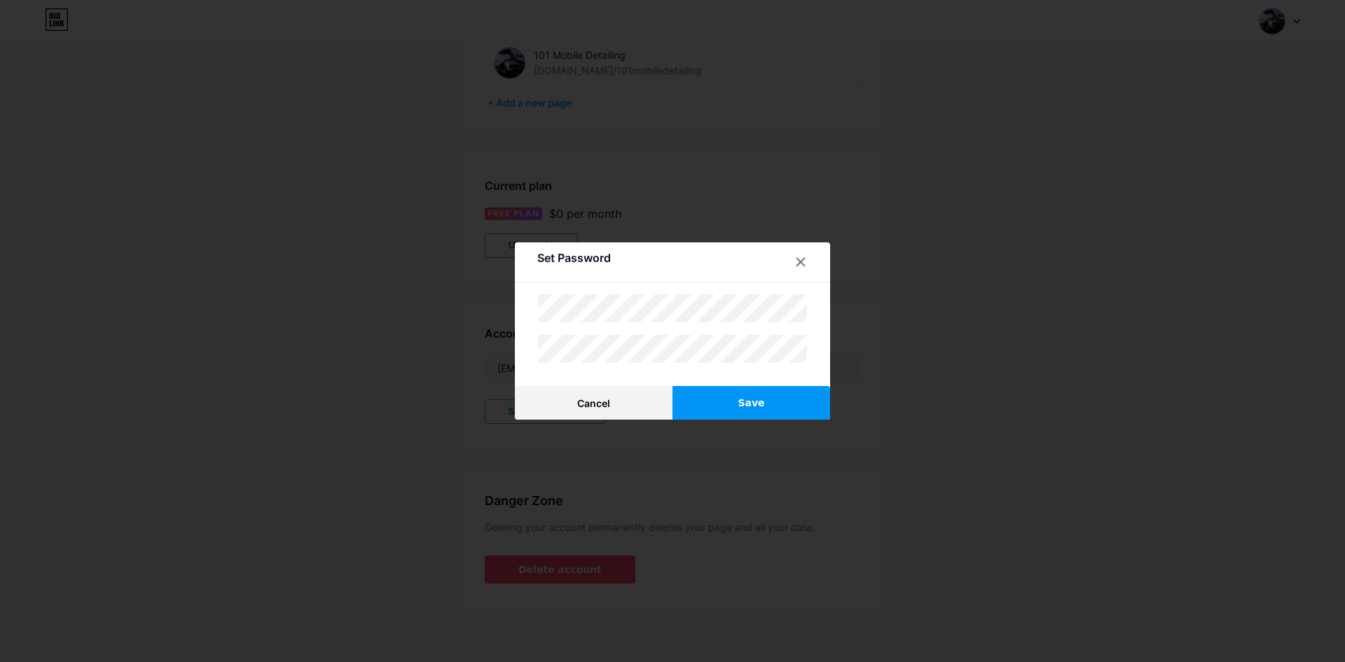
click at [712, 408] on button "Save" at bounding box center [751, 403] width 158 height 34
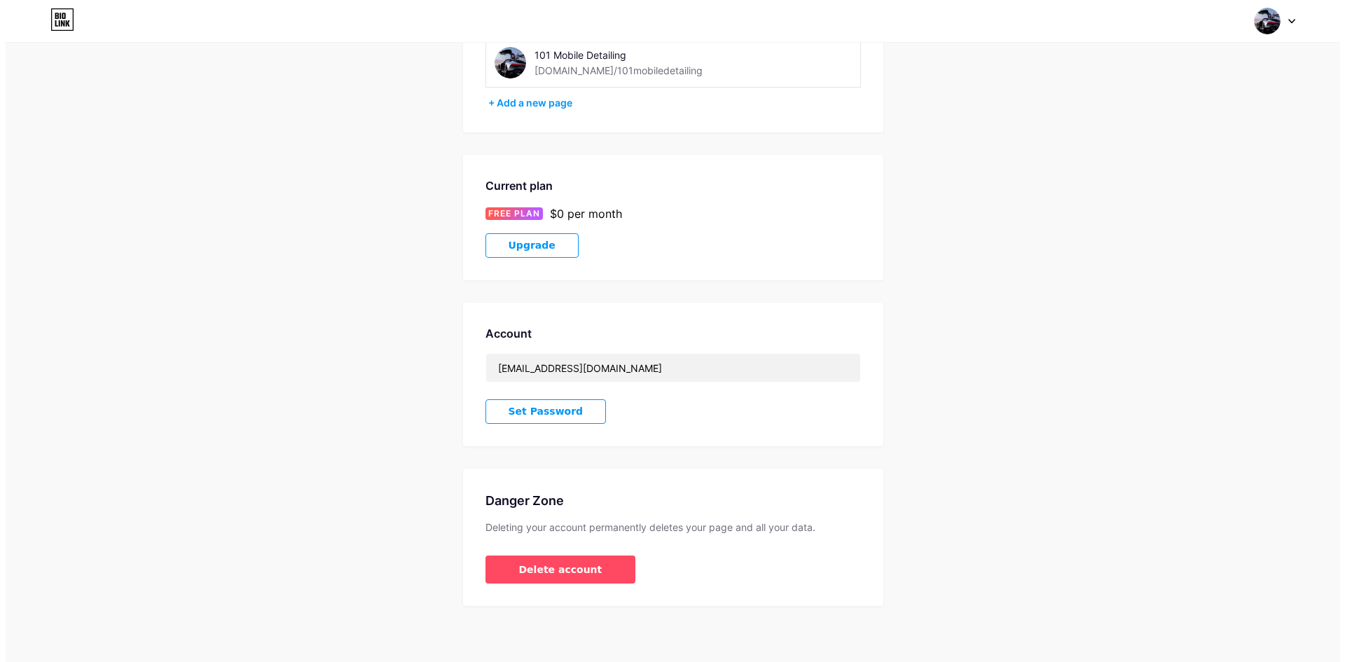
scroll to position [0, 0]
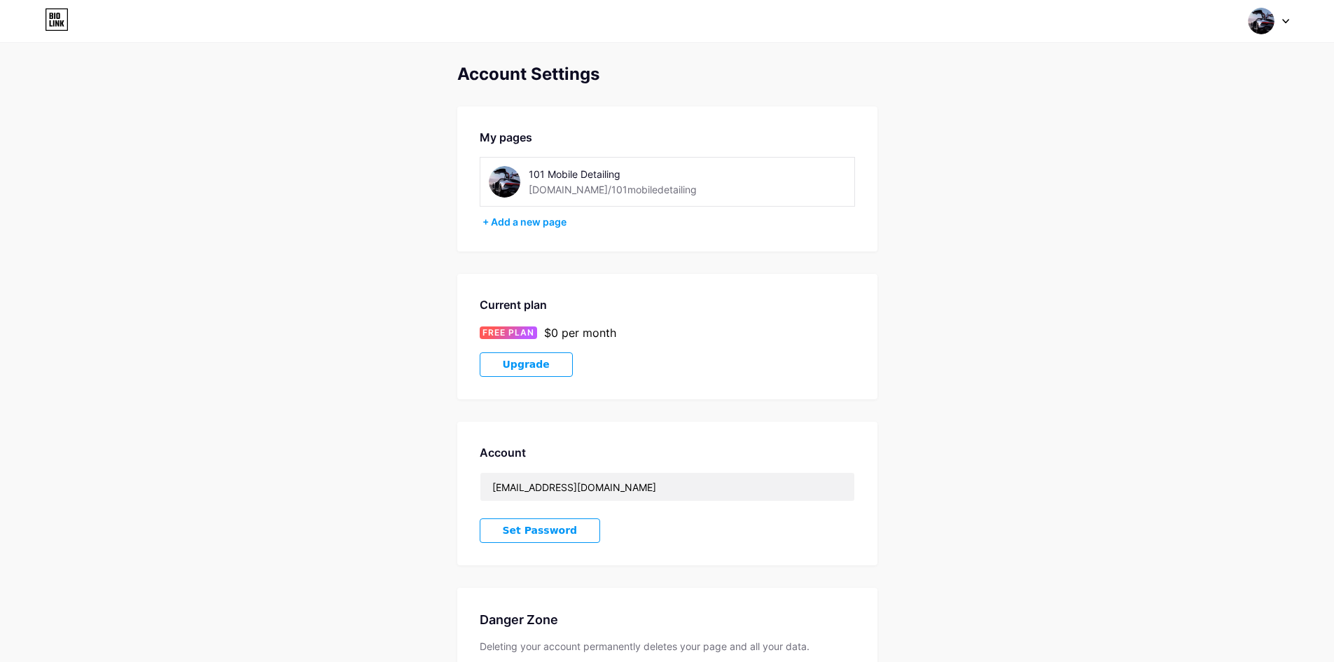
click at [62, 20] on icon at bounding box center [57, 19] width 24 height 22
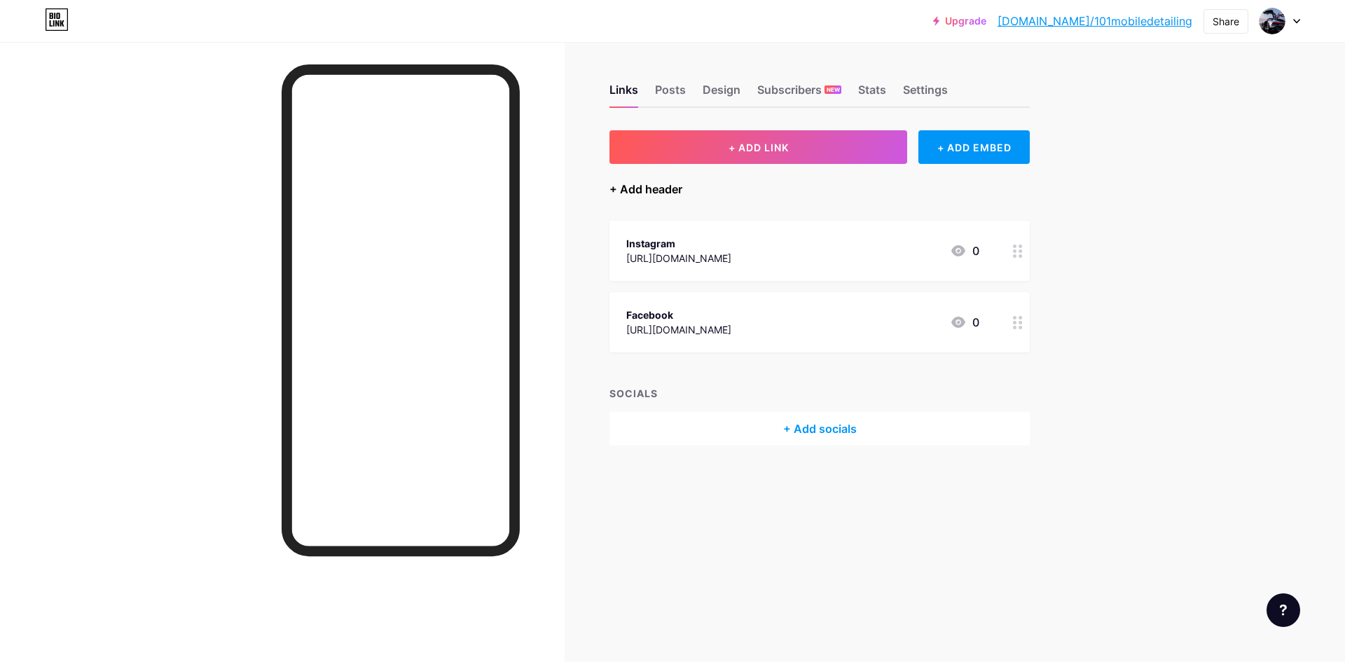
click at [644, 193] on div "+ Add header" at bounding box center [645, 189] width 73 height 17
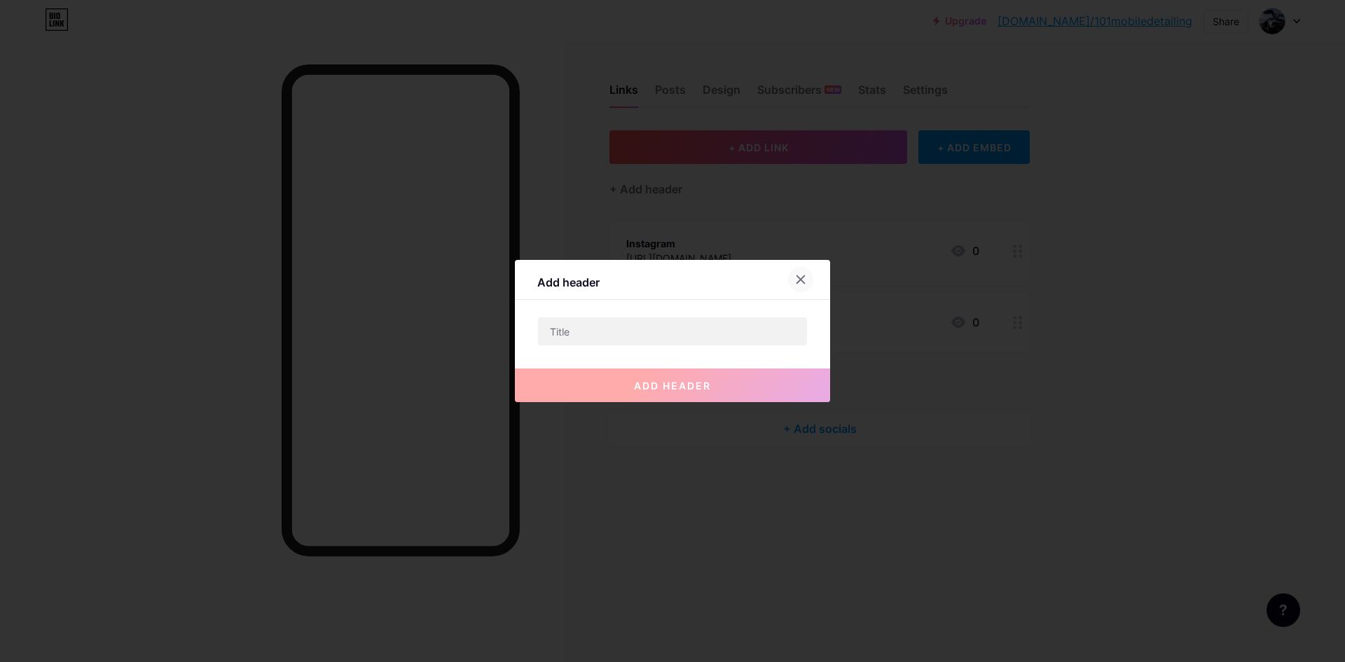
click at [795, 284] on icon at bounding box center [800, 279] width 11 height 11
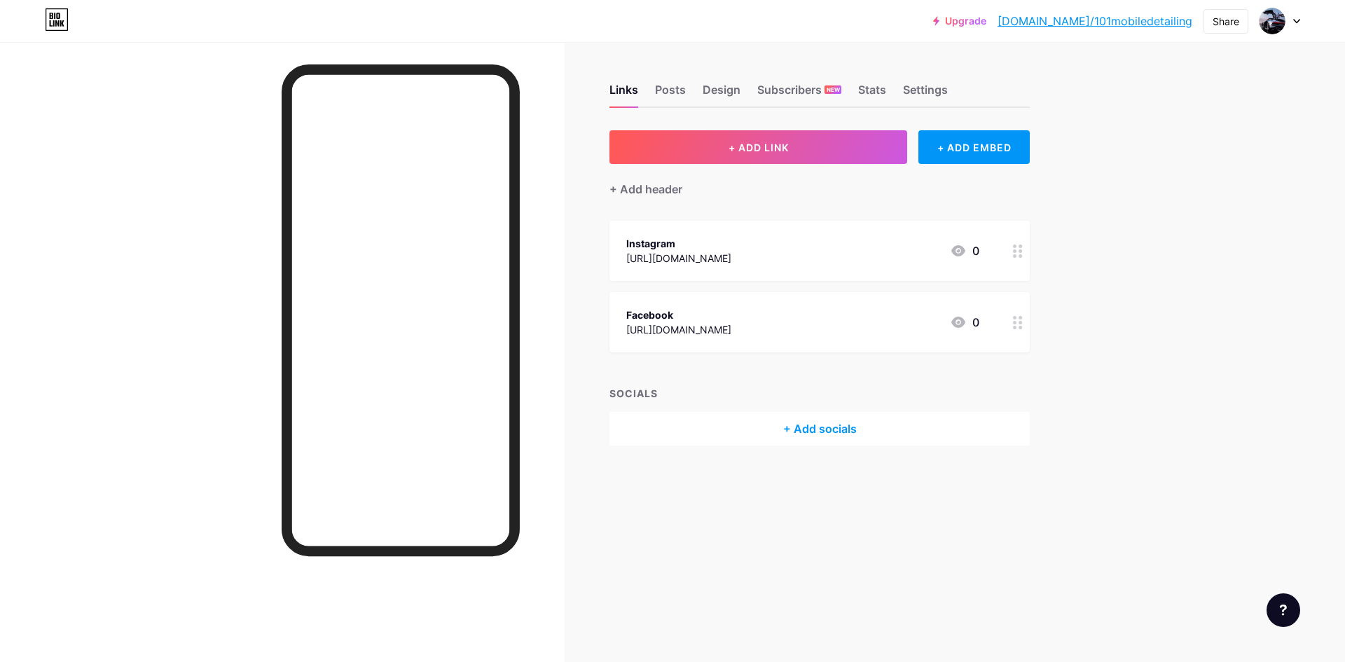
click at [549, 158] on div at bounding box center [282, 373] width 564 height 662
click at [1280, 25] on img at bounding box center [1272, 21] width 22 height 22
click at [1161, 95] on div "101 Mobile Detailing [DOMAIN_NAME]/101mobiledetailing" at bounding box center [1212, 90] width 160 height 31
click at [674, 92] on div "Posts" at bounding box center [670, 93] width 31 height 25
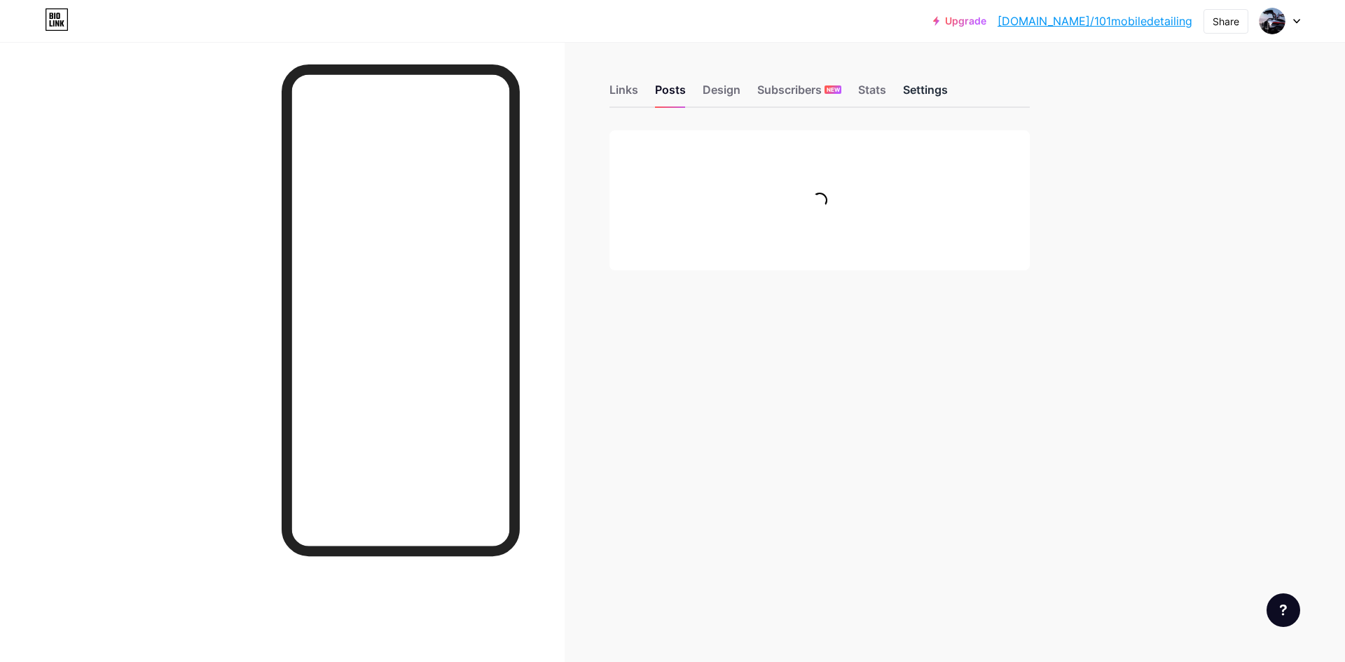
click at [913, 85] on div "Settings" at bounding box center [925, 93] width 45 height 25
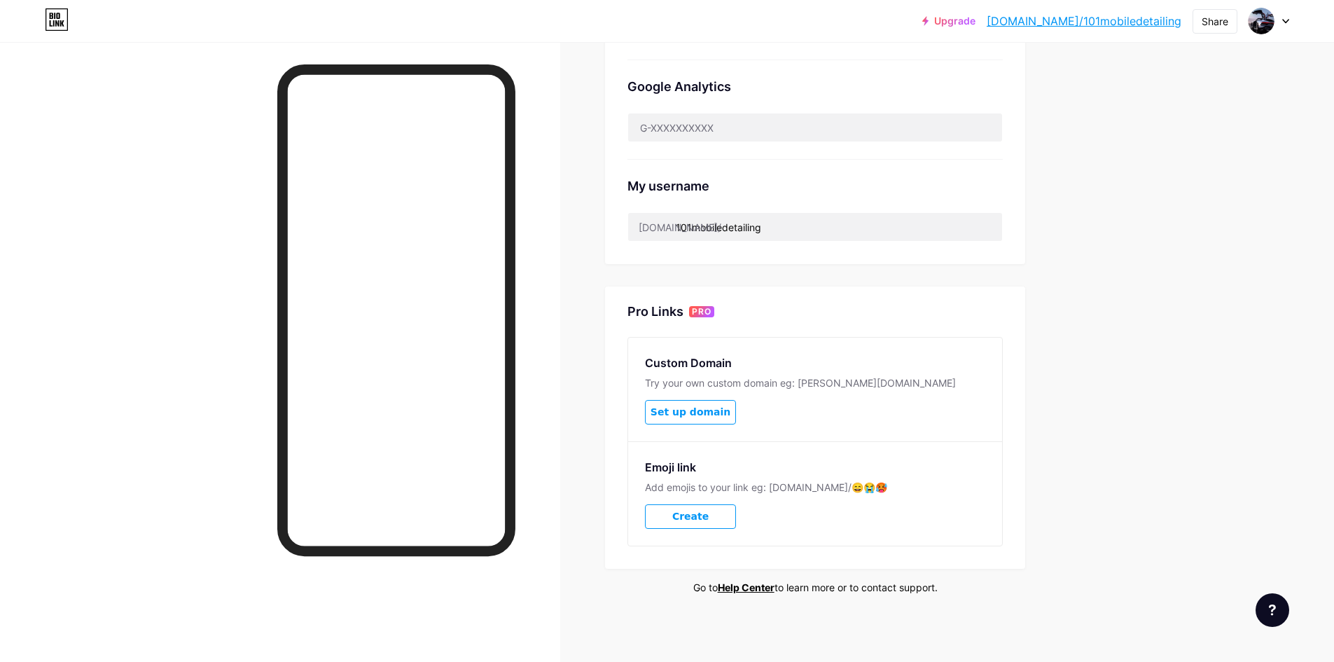
scroll to position [434, 0]
click at [714, 405] on span "Set up domain" at bounding box center [691, 411] width 80 height 12
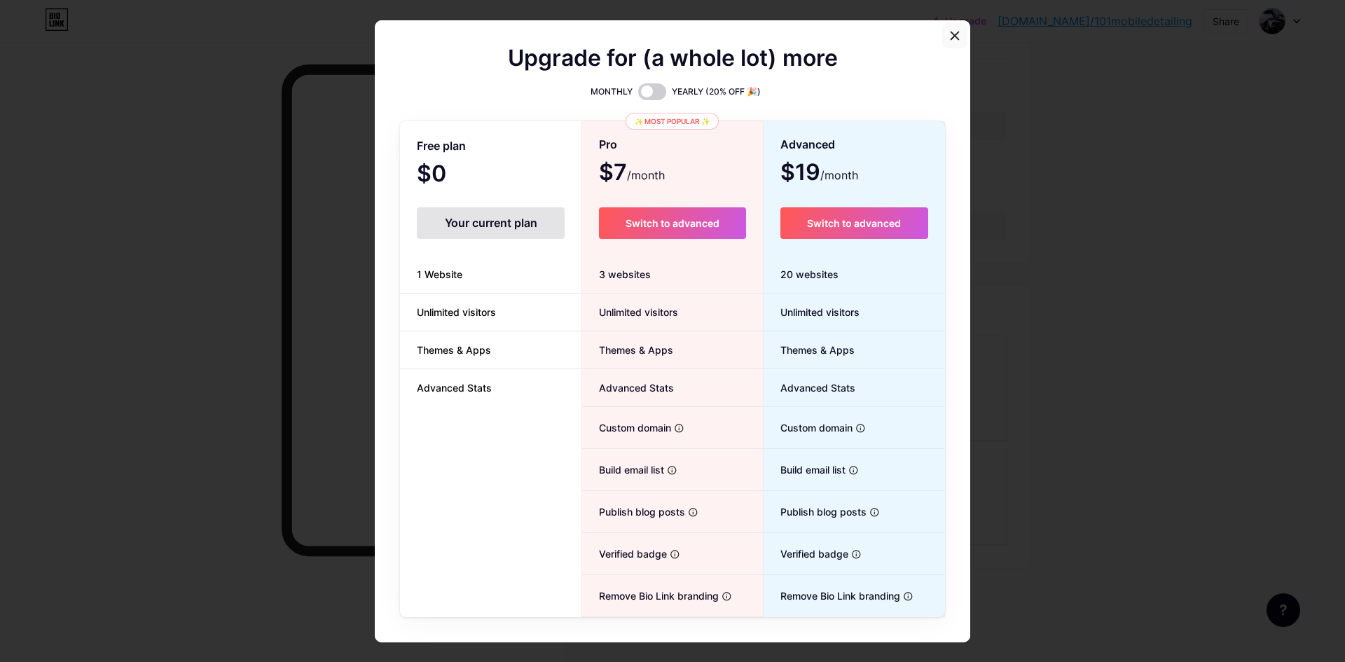
click at [950, 32] on icon at bounding box center [954, 35] width 11 height 11
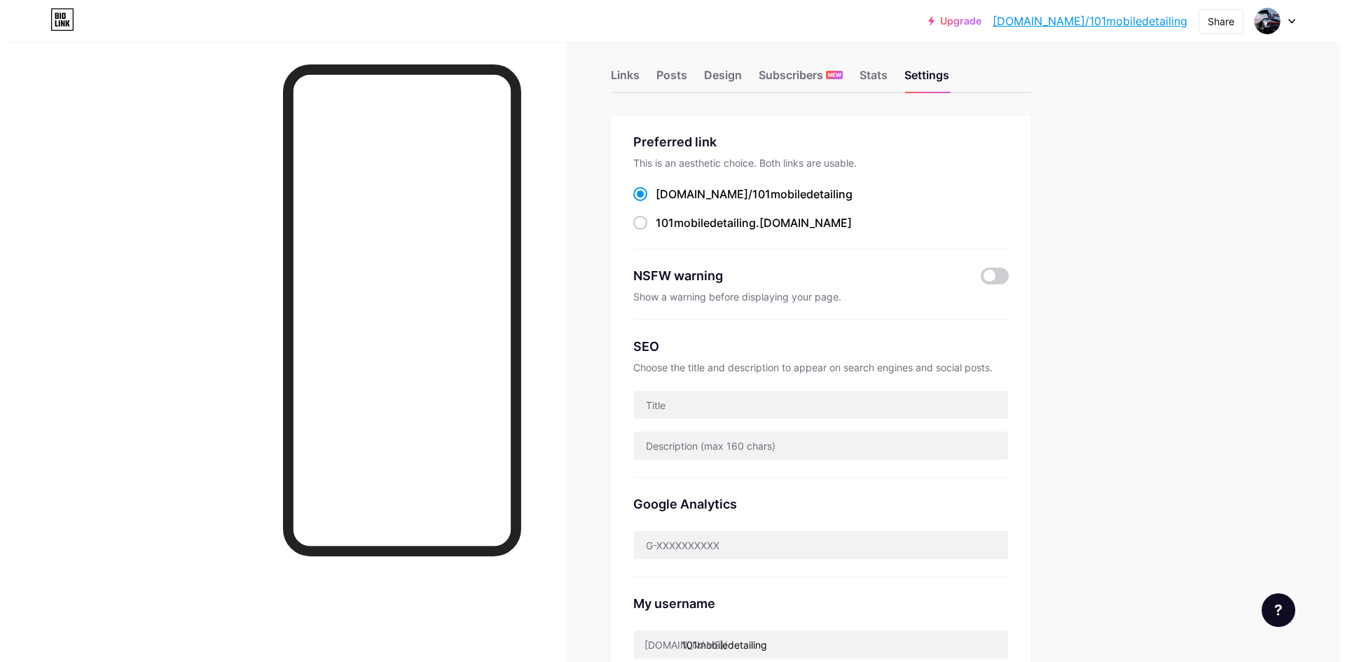
scroll to position [0, 0]
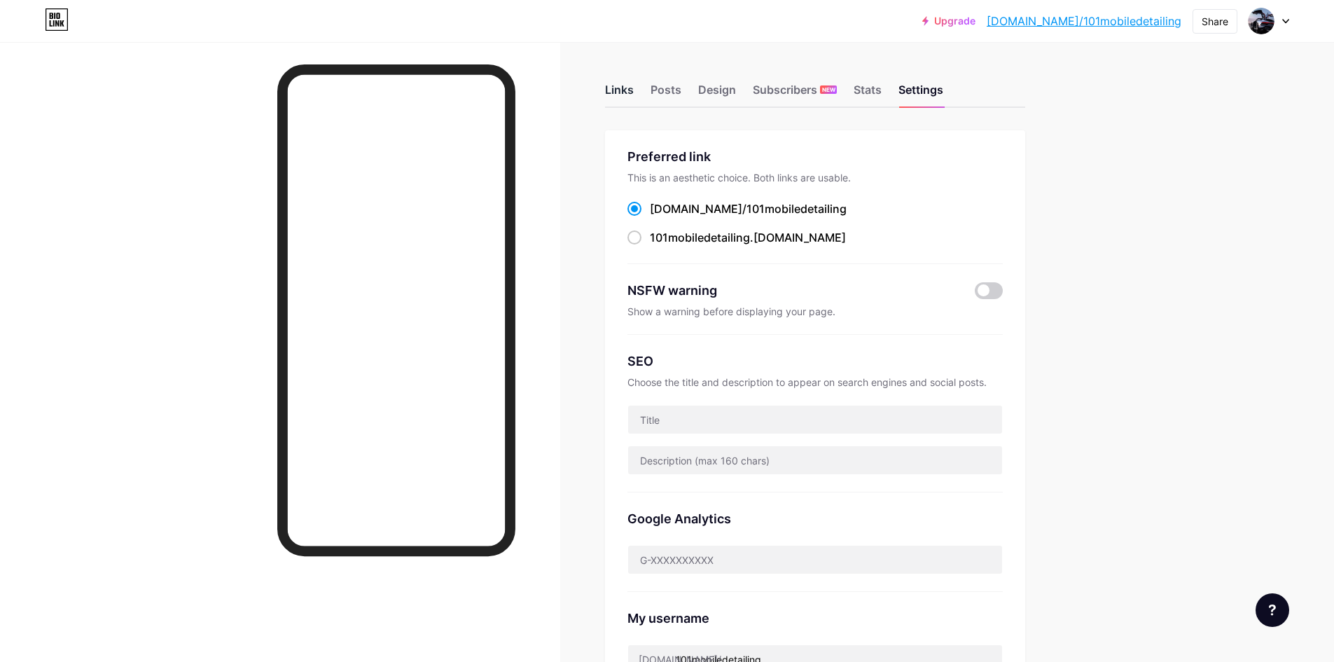
click at [623, 100] on div "Links" at bounding box center [619, 93] width 29 height 25
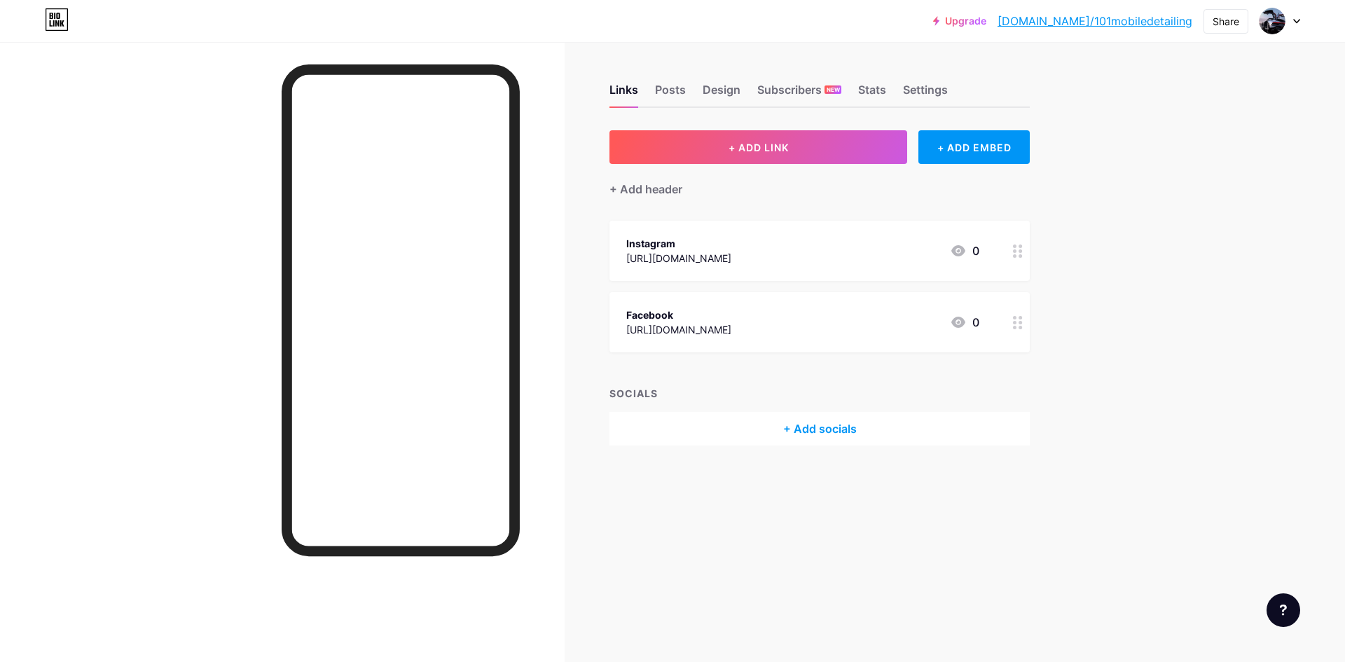
click at [698, 84] on div "Links Posts Design Subscribers NEW Stats Settings" at bounding box center [819, 83] width 420 height 49
click at [688, 85] on div "Links Posts Design Subscribers NEW Stats Settings" at bounding box center [819, 83] width 420 height 49
click at [1283, 27] on span at bounding box center [1272, 21] width 22 height 22
click at [1273, 90] on div "101 Mobile Detailing [DOMAIN_NAME]/101mobiledetailing" at bounding box center [1220, 90] width 108 height 25
click at [1276, 15] on img at bounding box center [1272, 21] width 22 height 22
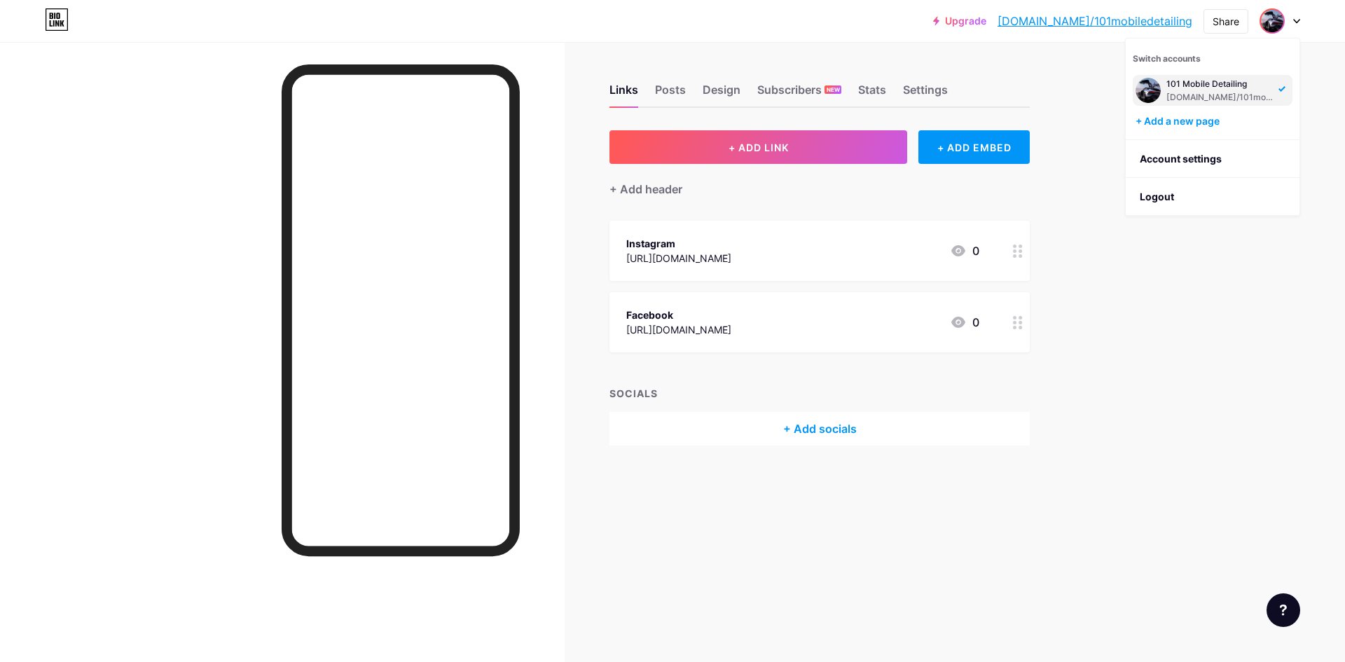
click at [1296, 15] on div at bounding box center [1279, 20] width 41 height 25
click at [1293, 27] on div at bounding box center [1279, 20] width 41 height 25
drag, startPoint x: 1130, startPoint y: 277, endPoint x: 1095, endPoint y: 268, distance: 36.2
click at [1105, 272] on div "Upgrade [DOMAIN_NAME]/101mob... [DOMAIN_NAME]/101mobiledetailing Share Switch a…" at bounding box center [672, 331] width 1345 height 662
